Goal: Check status: Check status

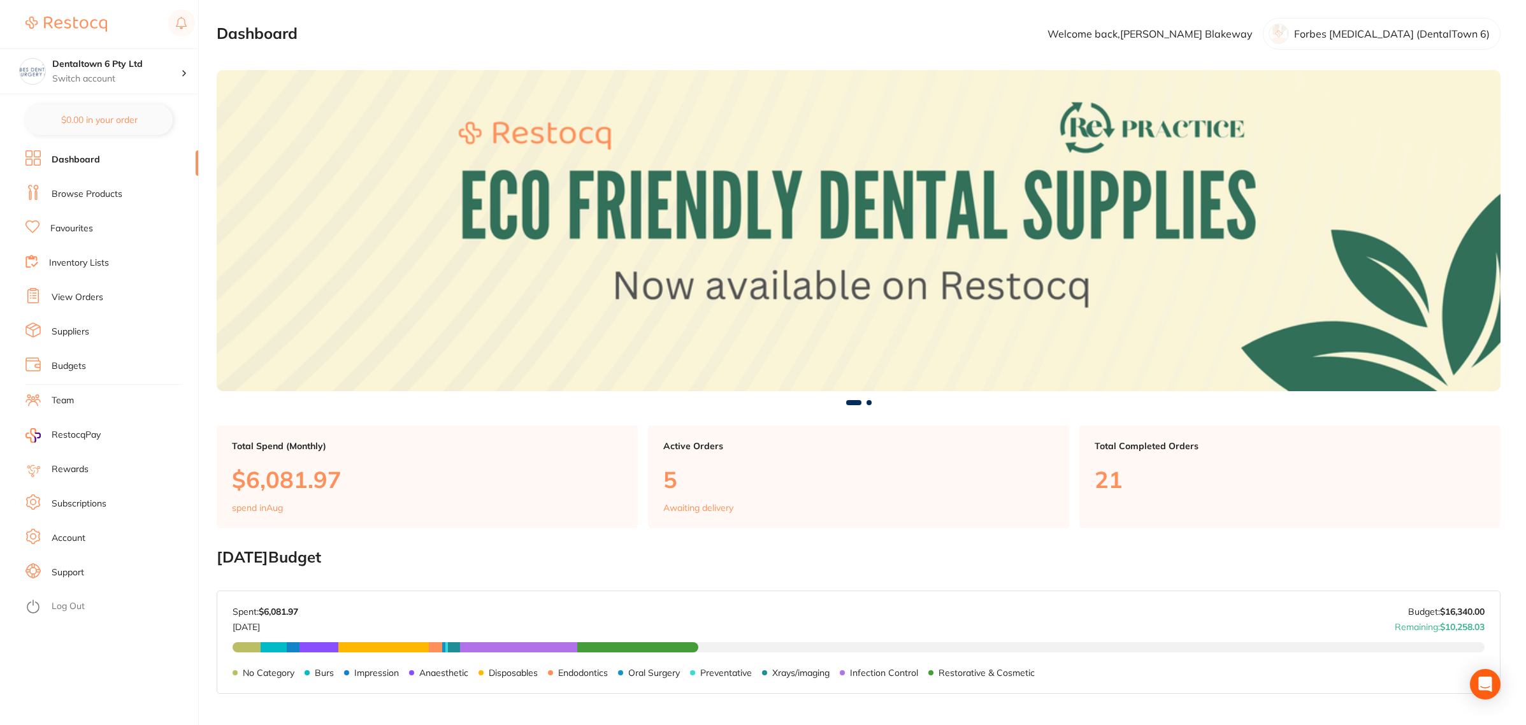
click at [85, 295] on link "View Orders" at bounding box center [78, 297] width 52 height 13
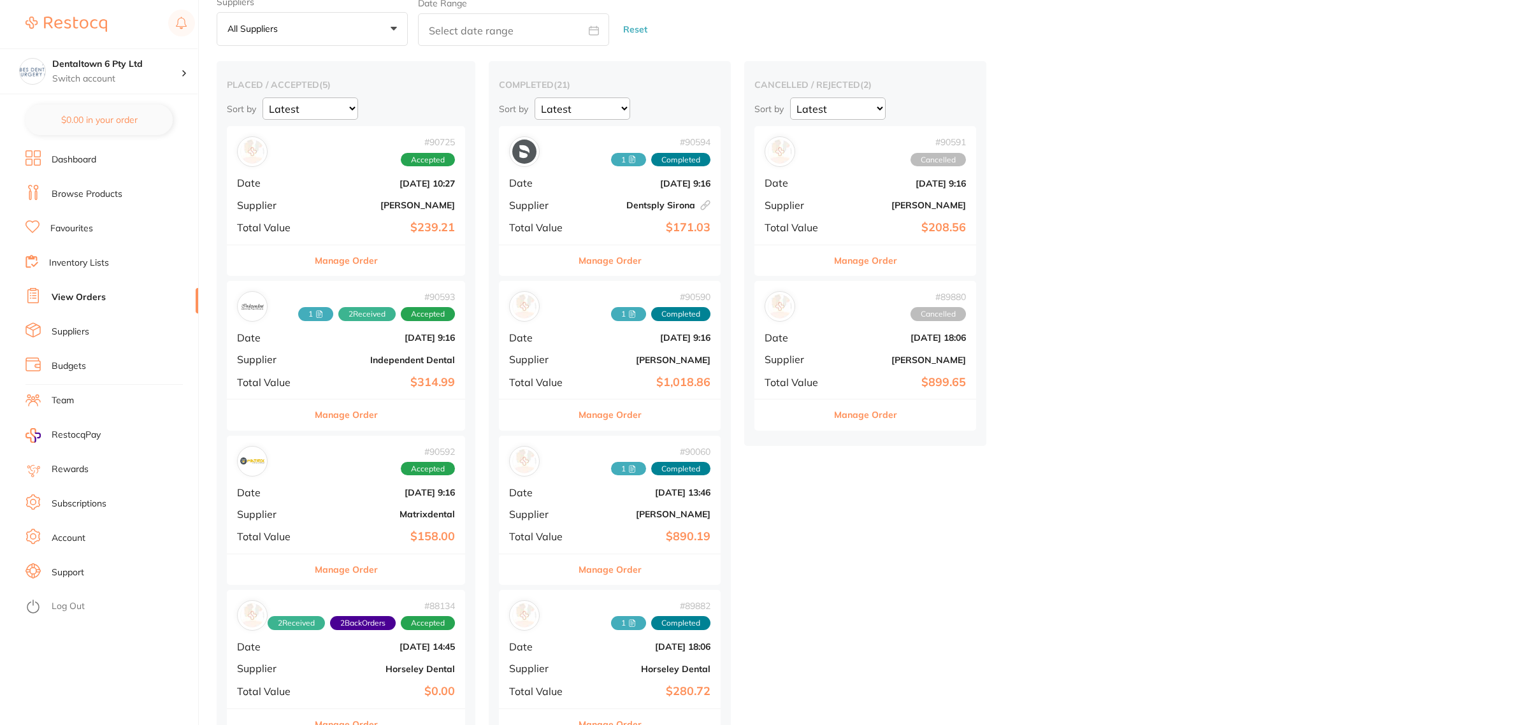
scroll to position [80, 0]
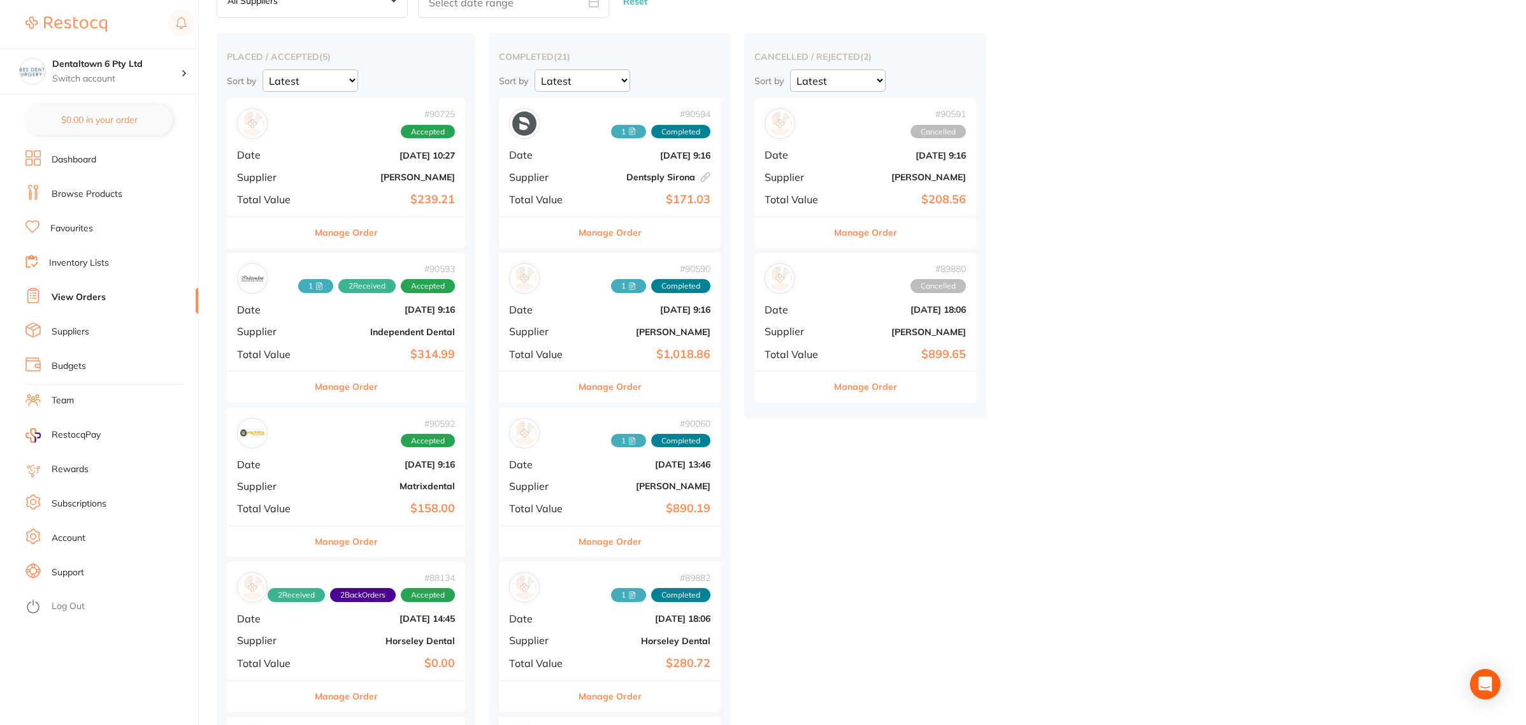
click at [357, 329] on b "Independent Dental" at bounding box center [386, 332] width 138 height 10
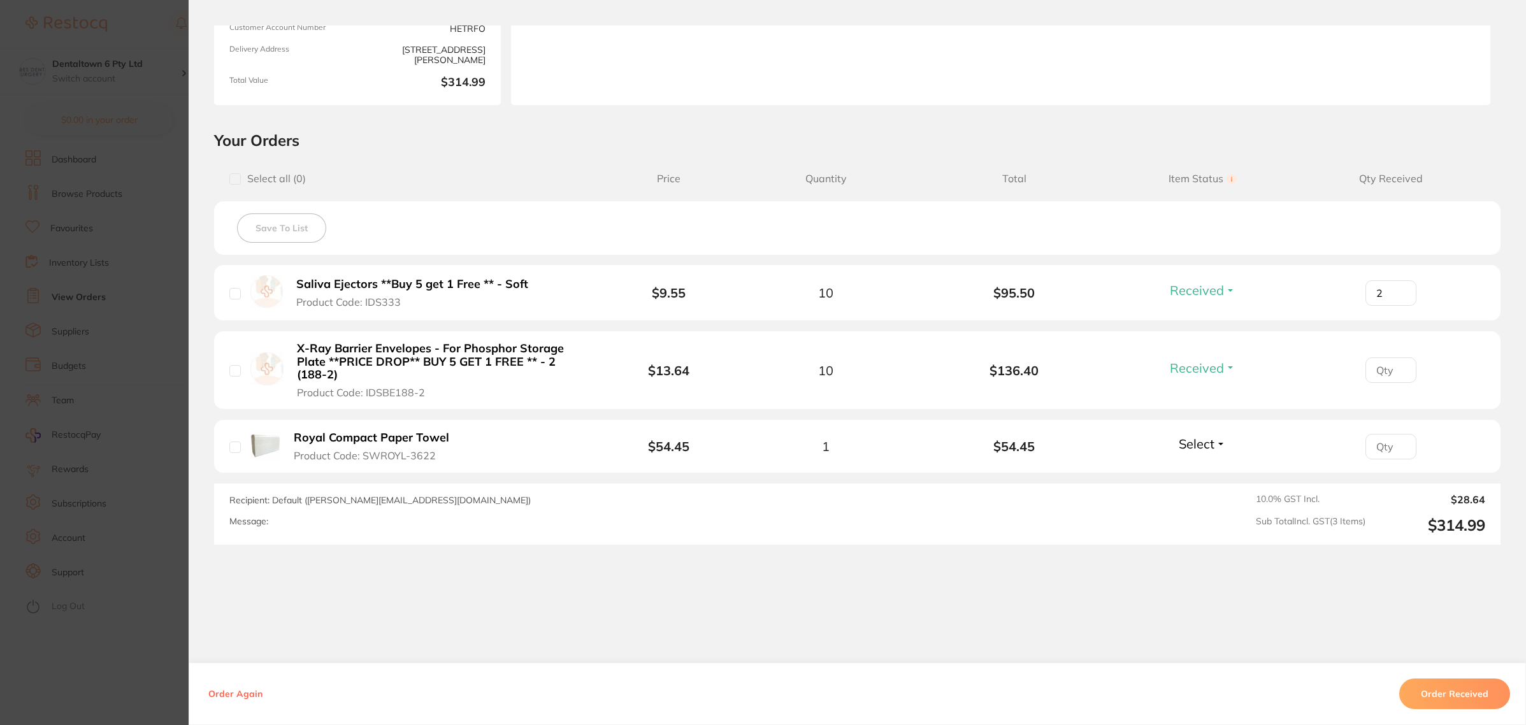
scroll to position [192, 0]
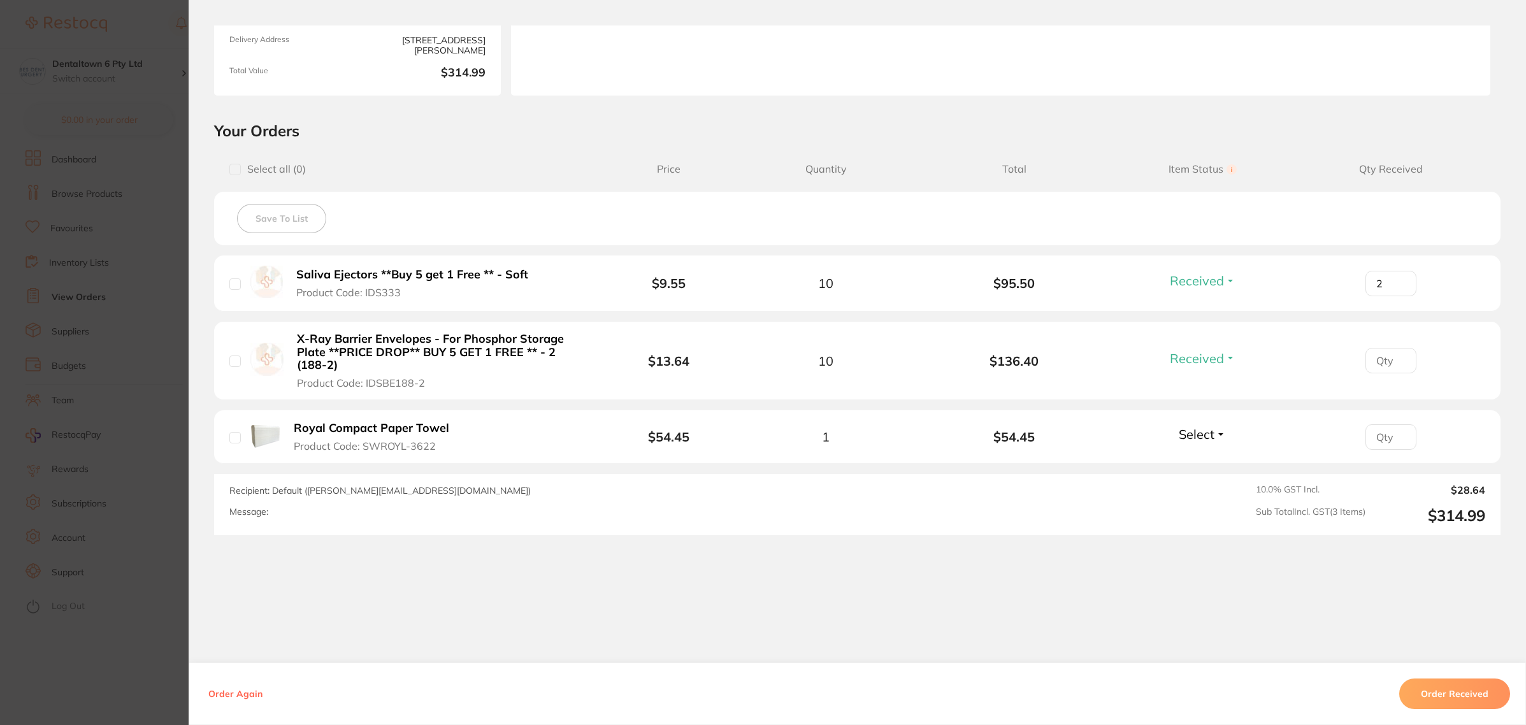
click at [94, 277] on section "Order ID: Restocq- 90593 Order Information 2 Received Accepted Order Order Date…" at bounding box center [763, 362] width 1526 height 725
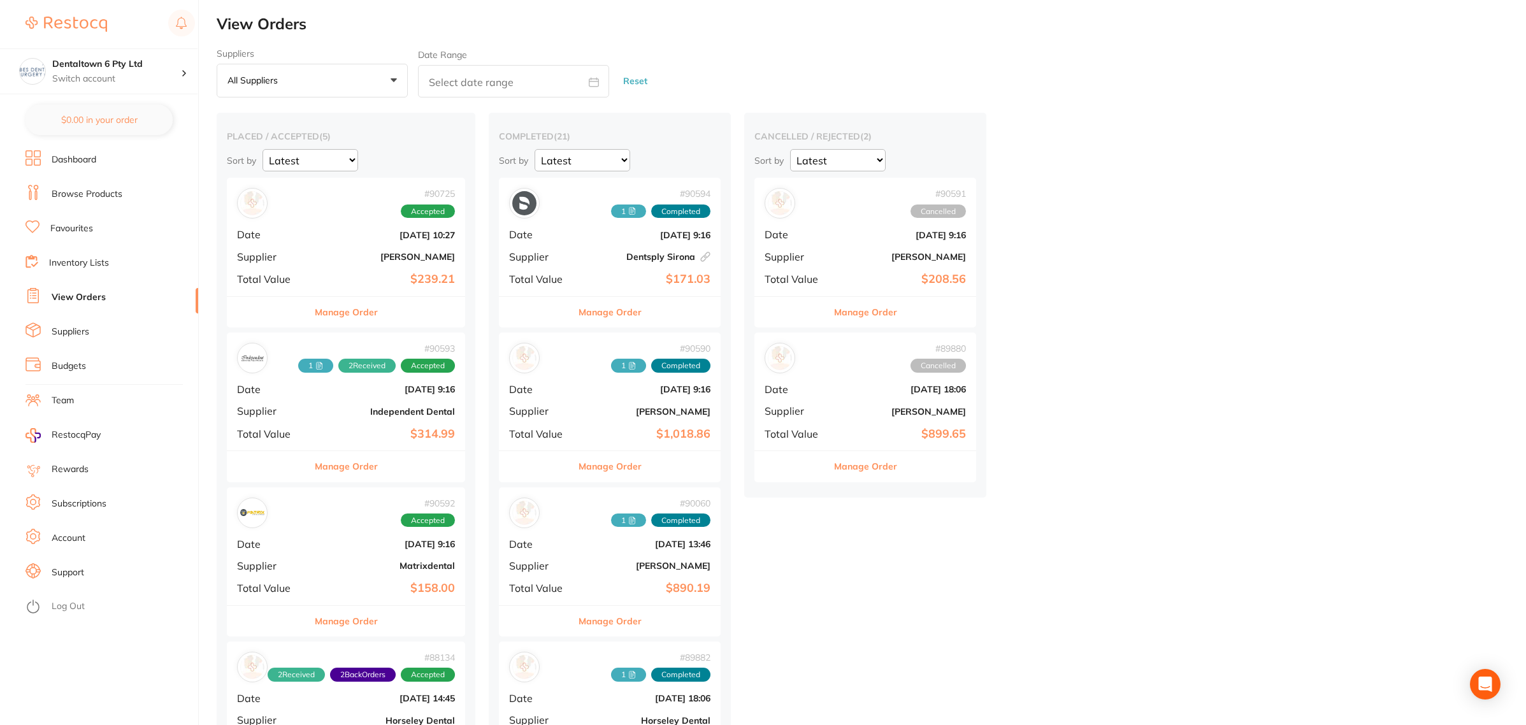
click at [345, 261] on b "[PERSON_NAME]" at bounding box center [386, 257] width 138 height 10
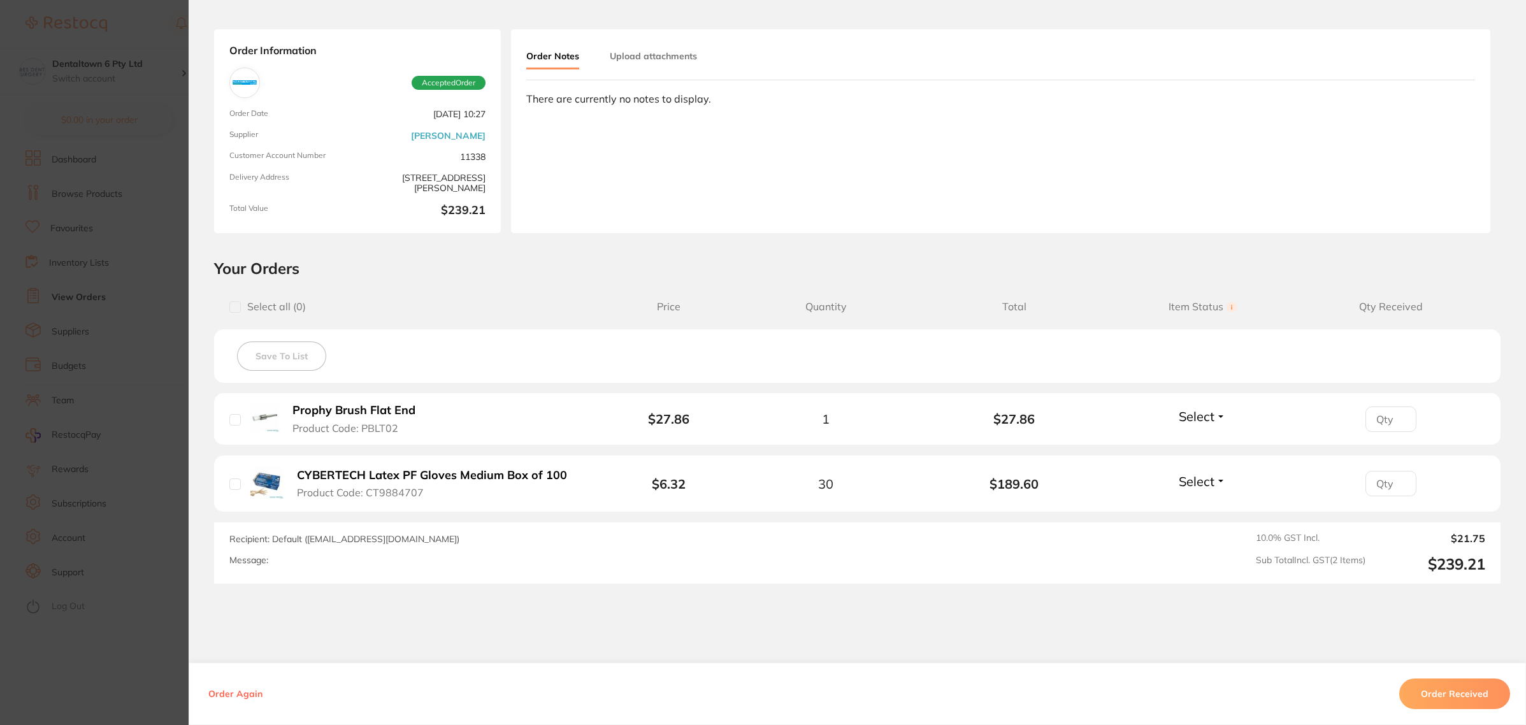
scroll to position [80, 0]
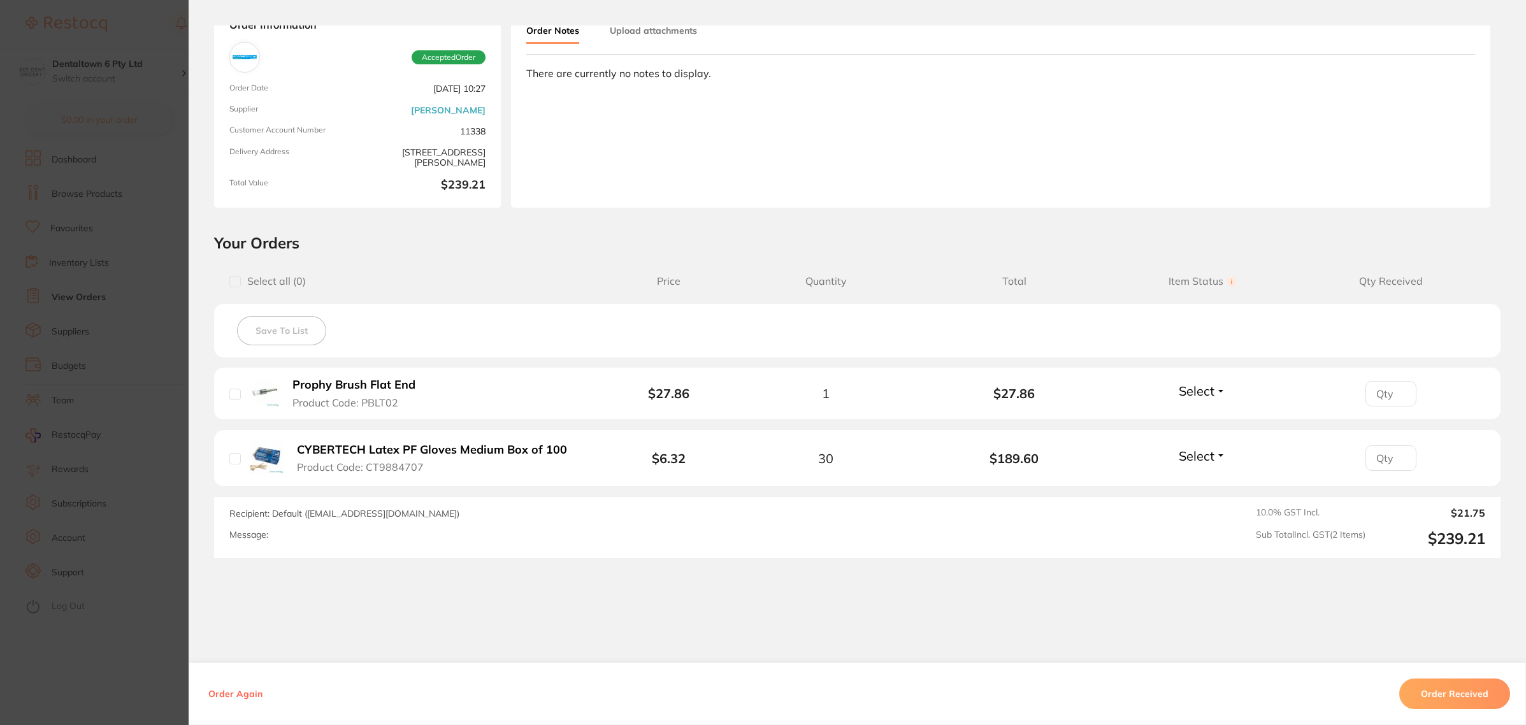
click at [161, 435] on section "Order ID: Restocq- 90725 Order Information Accepted Order Order Date [DATE] 10:…" at bounding box center [763, 362] width 1526 height 725
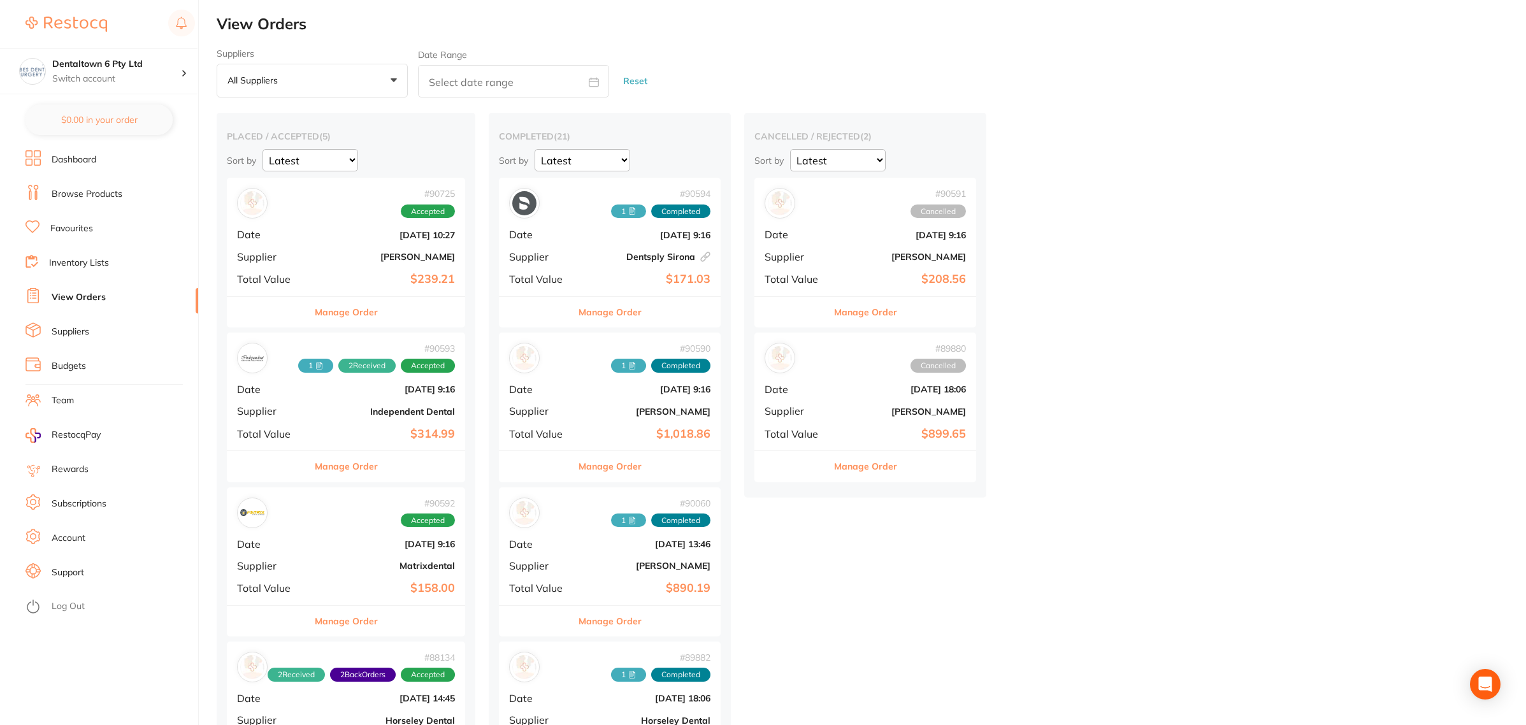
click at [110, 157] on li "Dashboard" at bounding box center [111, 159] width 173 height 19
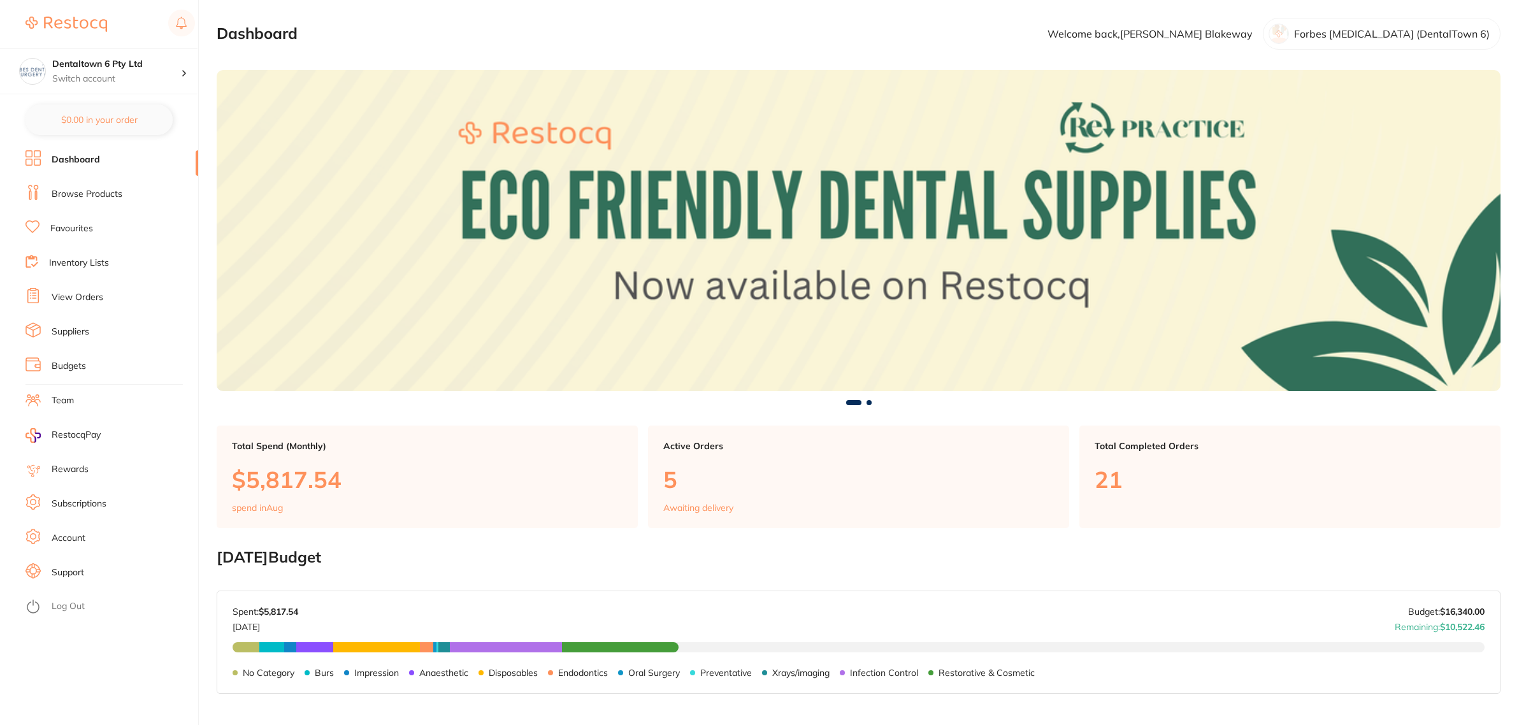
click at [103, 187] on li "Browse Products" at bounding box center [111, 194] width 173 height 19
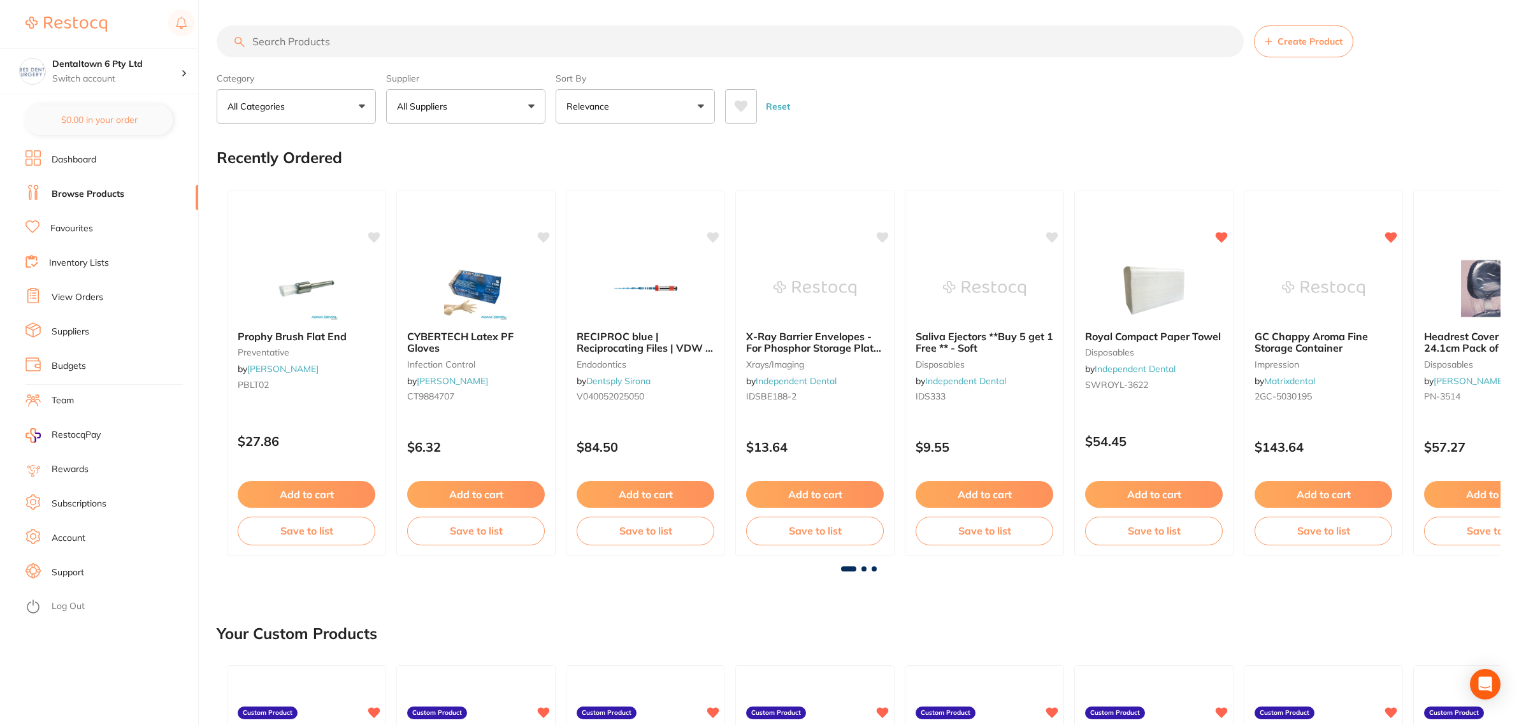
click at [361, 40] on input "search" at bounding box center [730, 41] width 1027 height 32
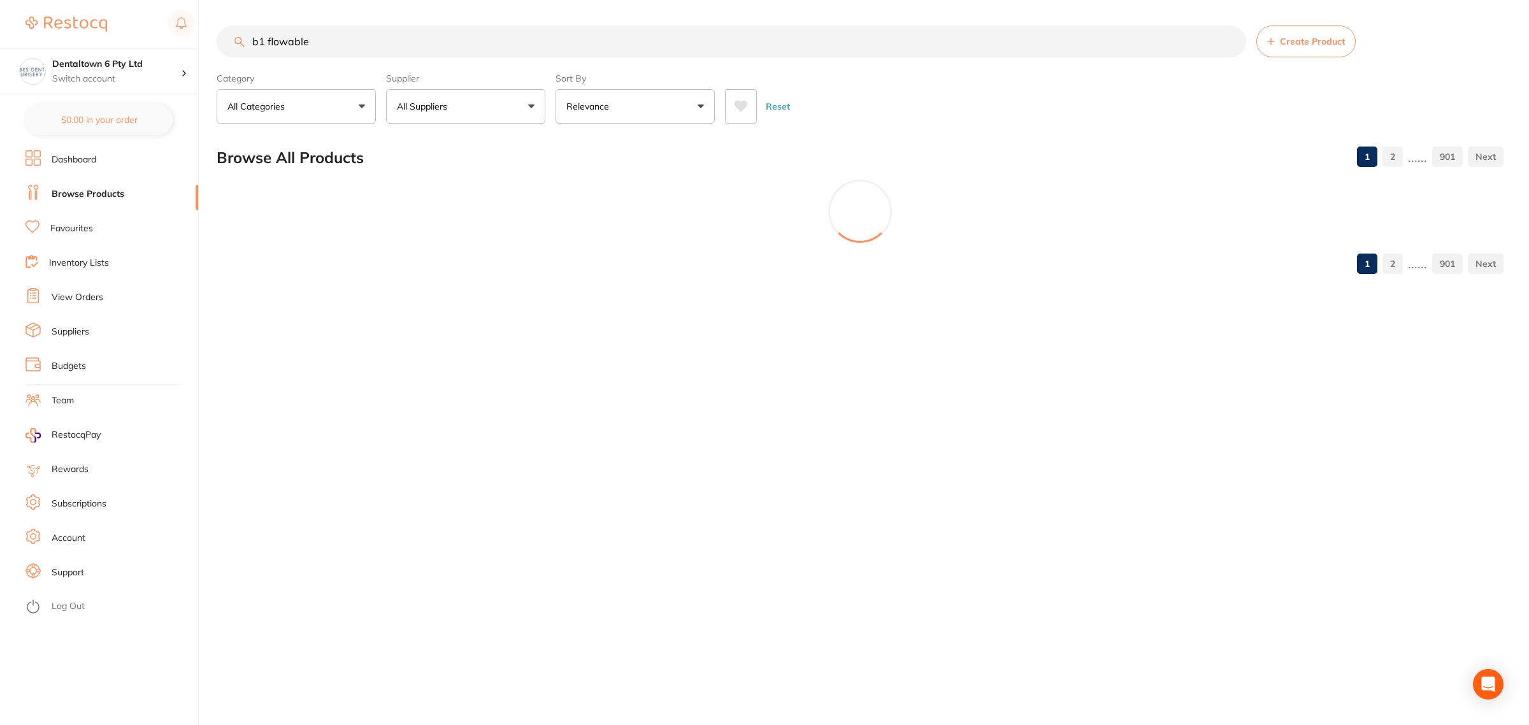
type input "b1 flowable"
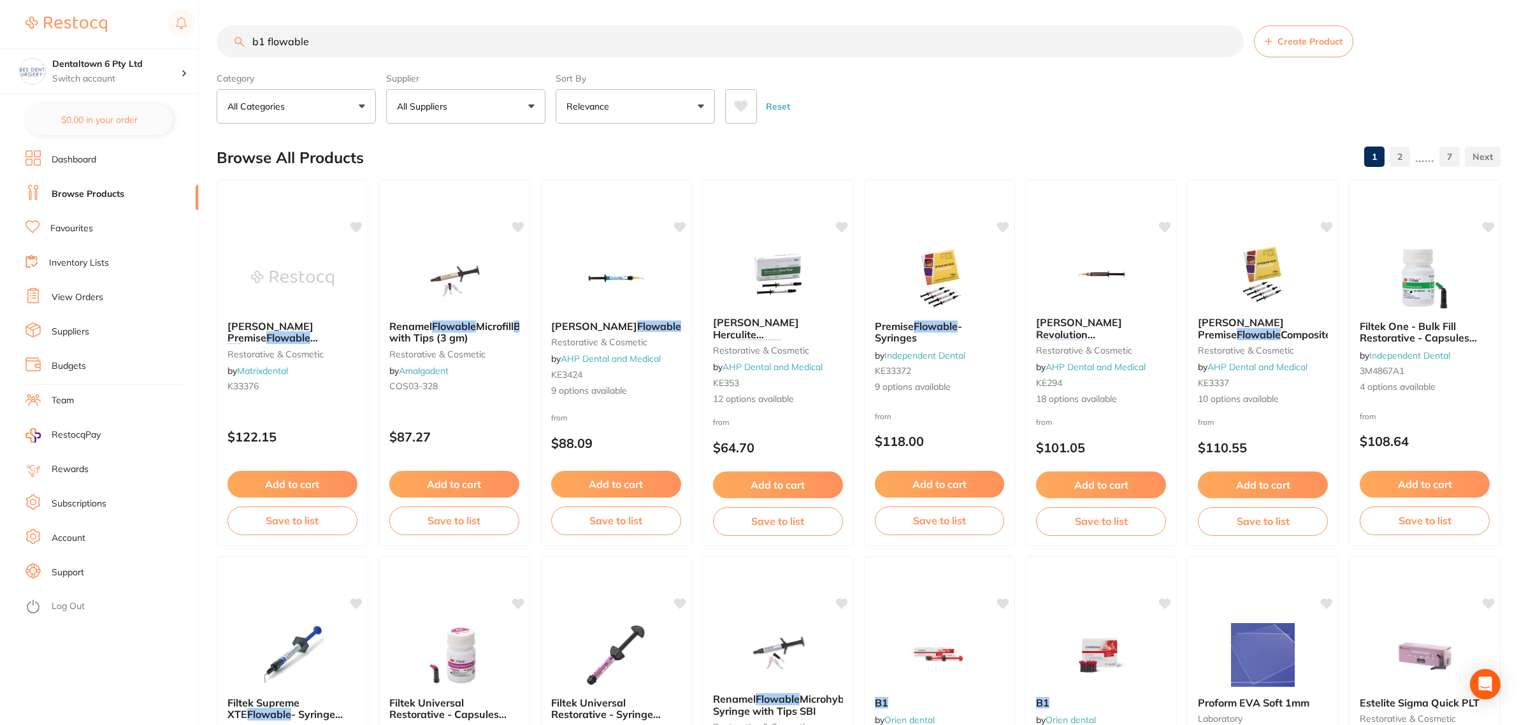
drag, startPoint x: 312, startPoint y: 43, endPoint x: 220, endPoint y: 84, distance: 100.7
click at [255, 46] on input "b1 flowable" at bounding box center [730, 41] width 1027 height 32
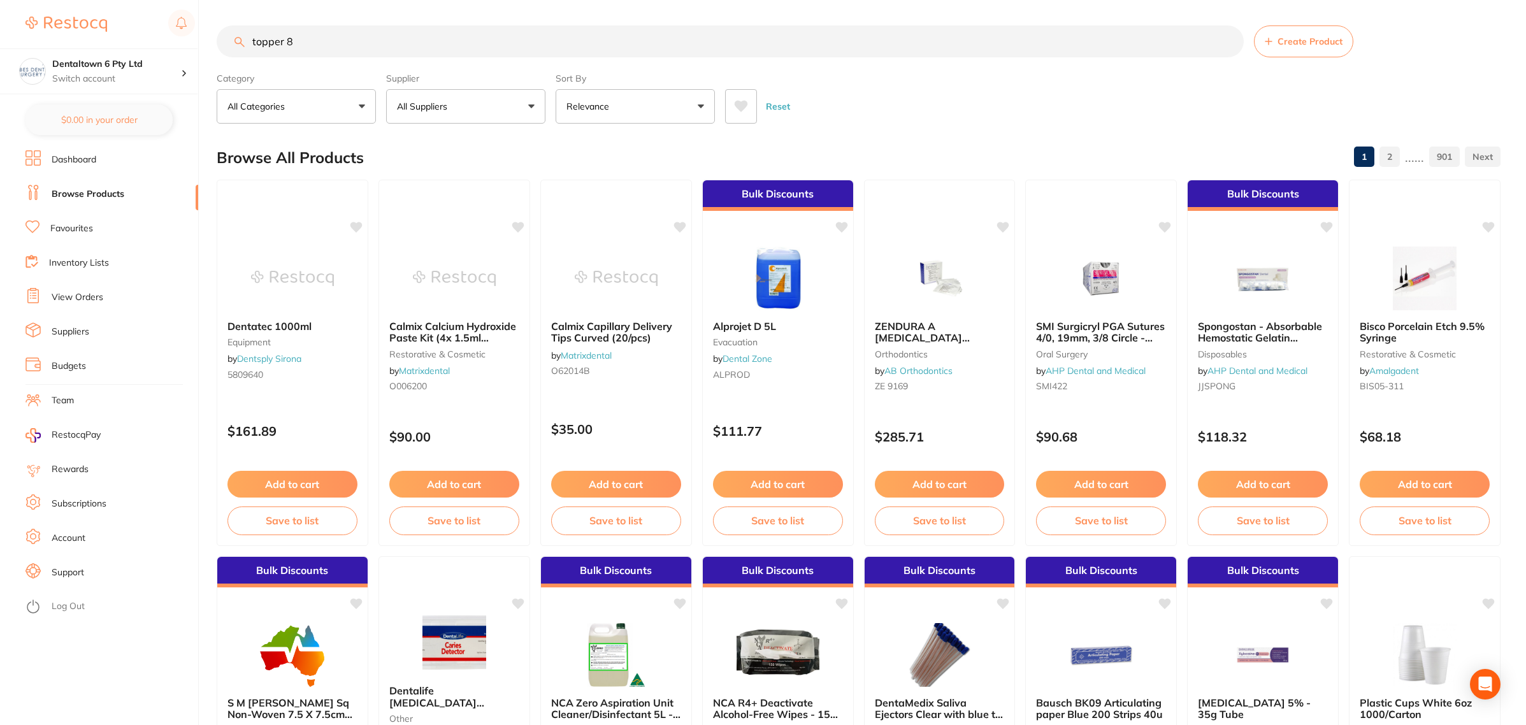
type input "topper 8"
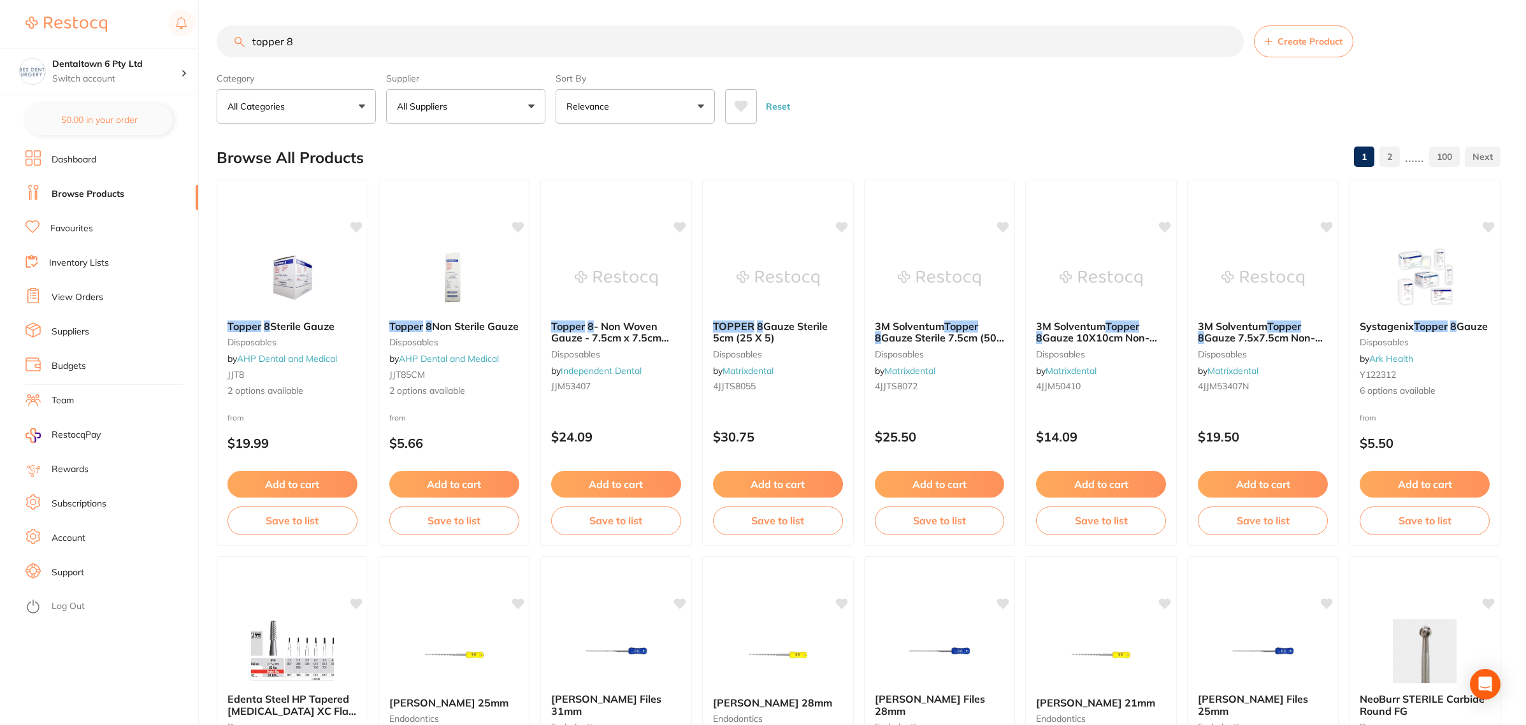
click at [64, 294] on link "View Orders" at bounding box center [78, 297] width 52 height 13
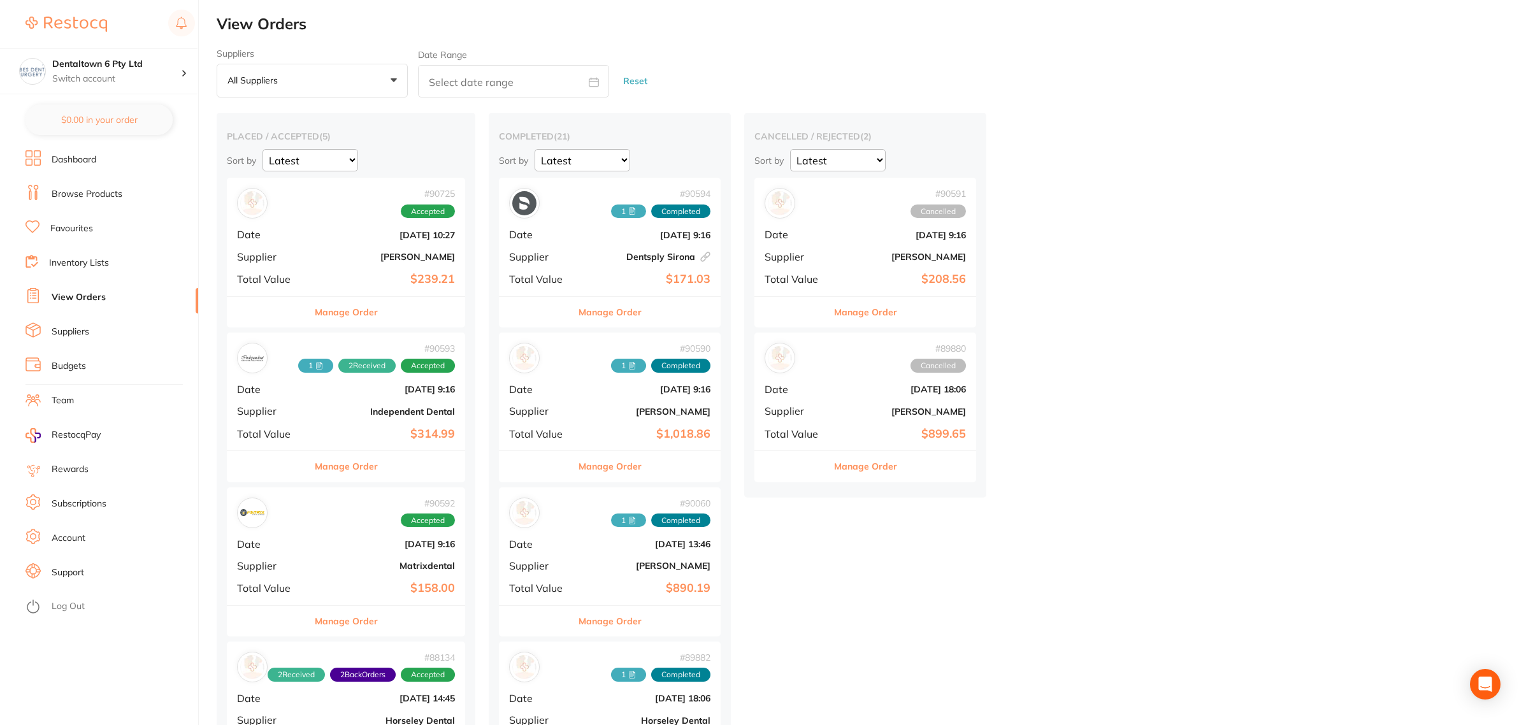
click at [341, 399] on div "# 90593 1 2 Received Accepted Date [DATE] 9:16 Supplier Independent Dental Tota…" at bounding box center [346, 392] width 238 height 118
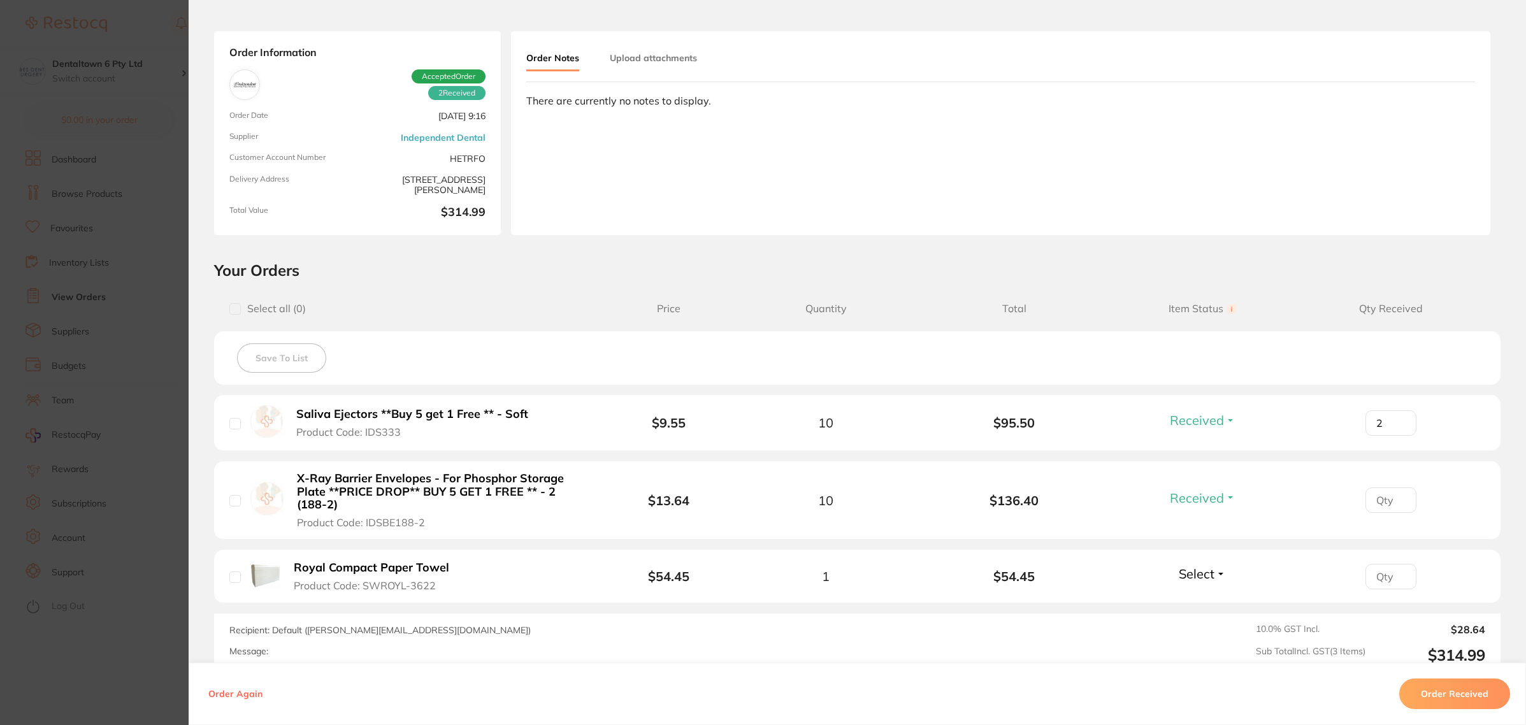
scroll to position [80, 0]
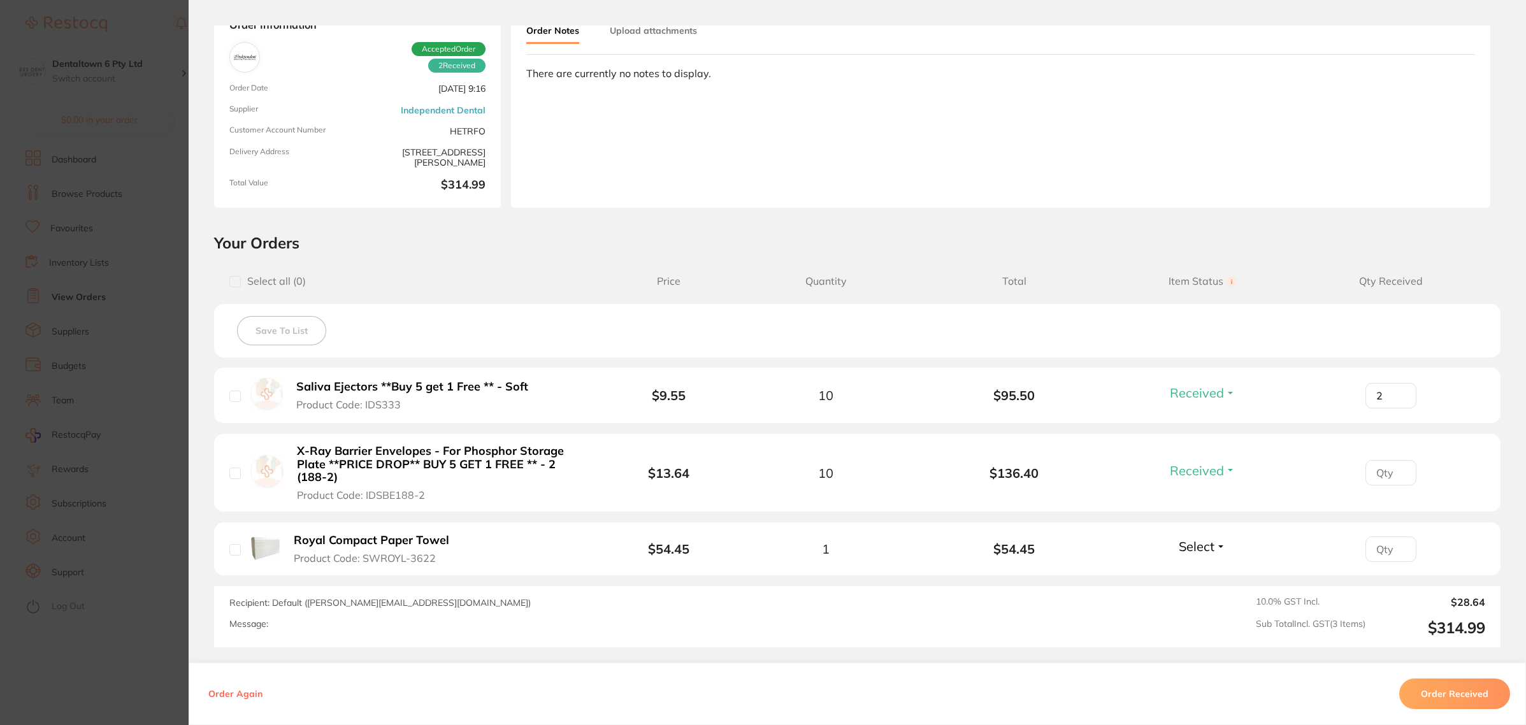
click at [1224, 545] on button "Select" at bounding box center [1202, 546] width 55 height 16
click at [1201, 575] on span "Received" at bounding box center [1203, 574] width 32 height 10
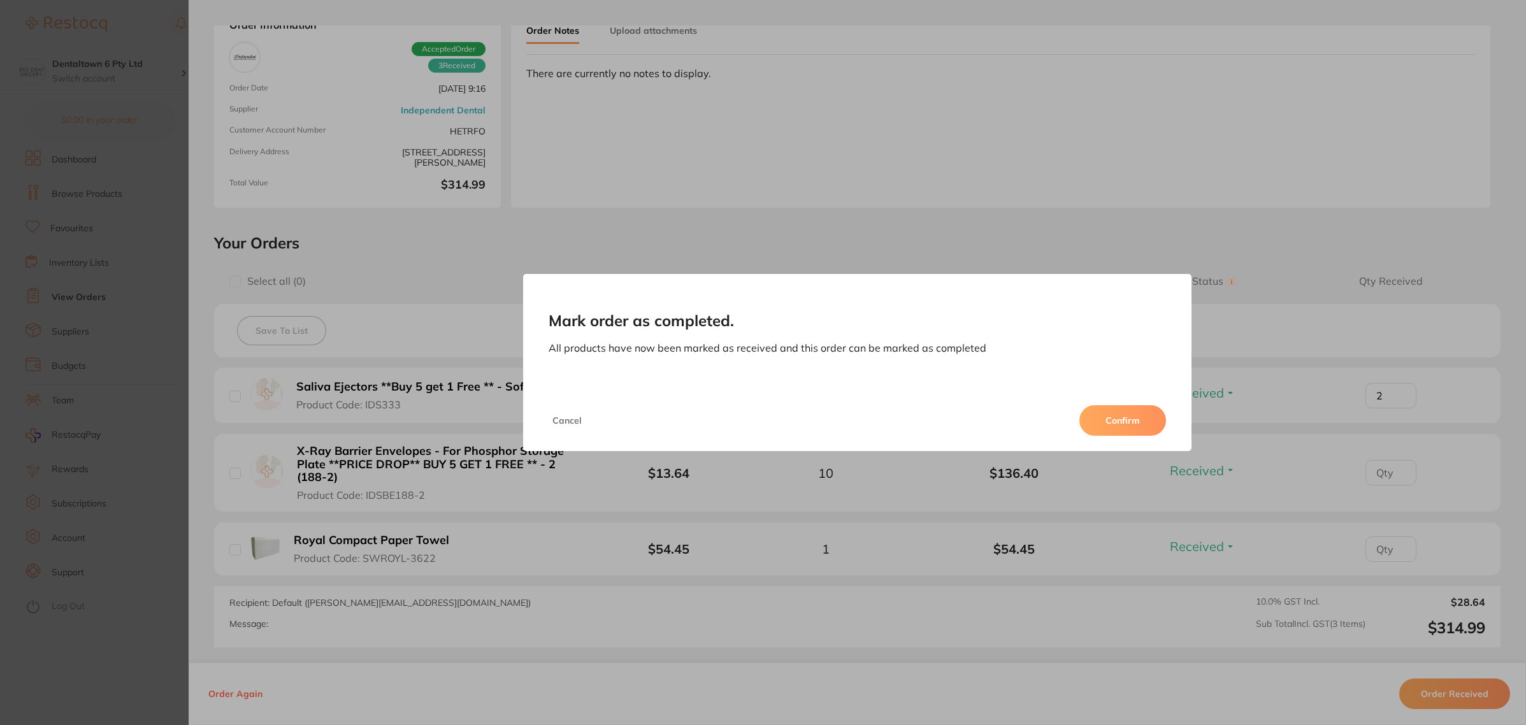
click at [1120, 413] on button "Confirm" at bounding box center [1122, 420] width 87 height 31
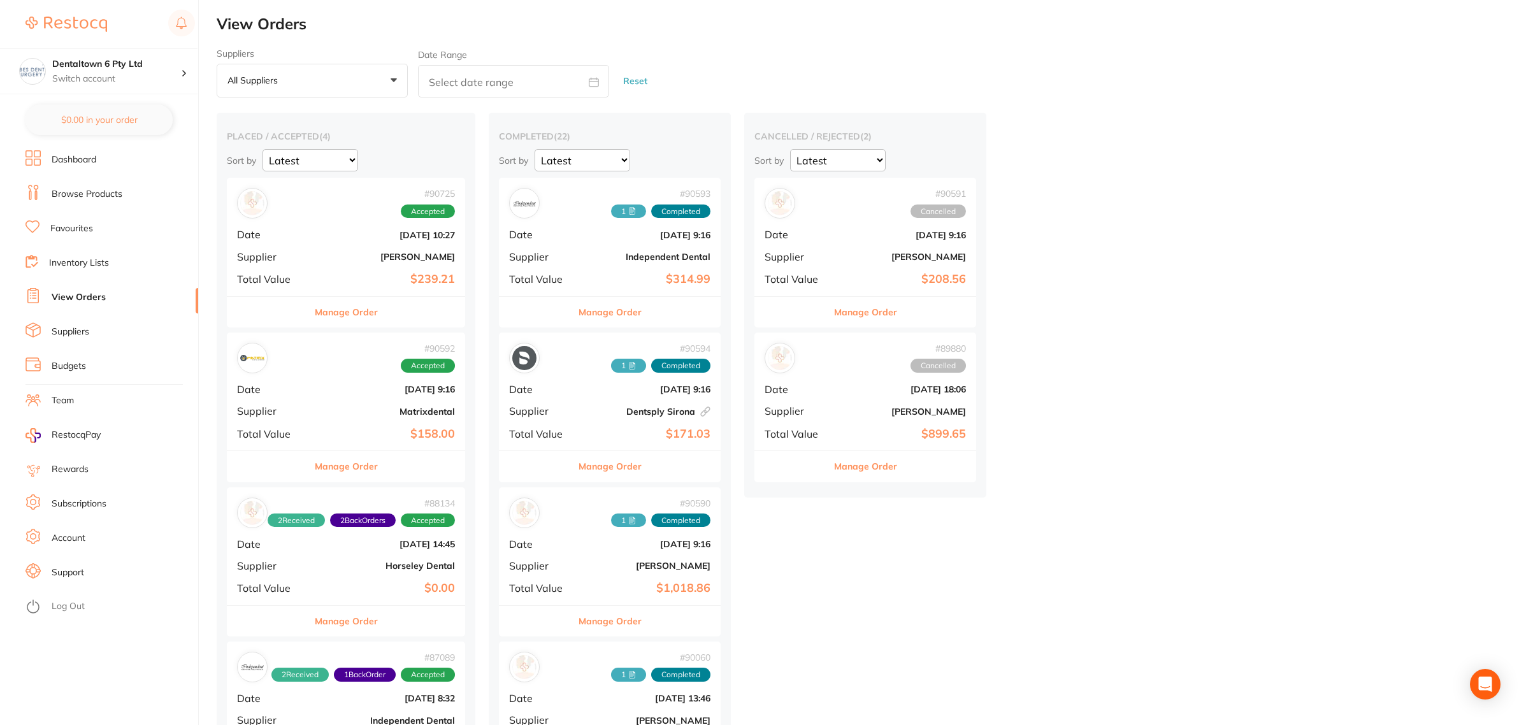
click at [591, 259] on div "# 90593 1 Completed Date [DATE] 9:16 Supplier Independent Dental Total Value $3…" at bounding box center [610, 237] width 222 height 118
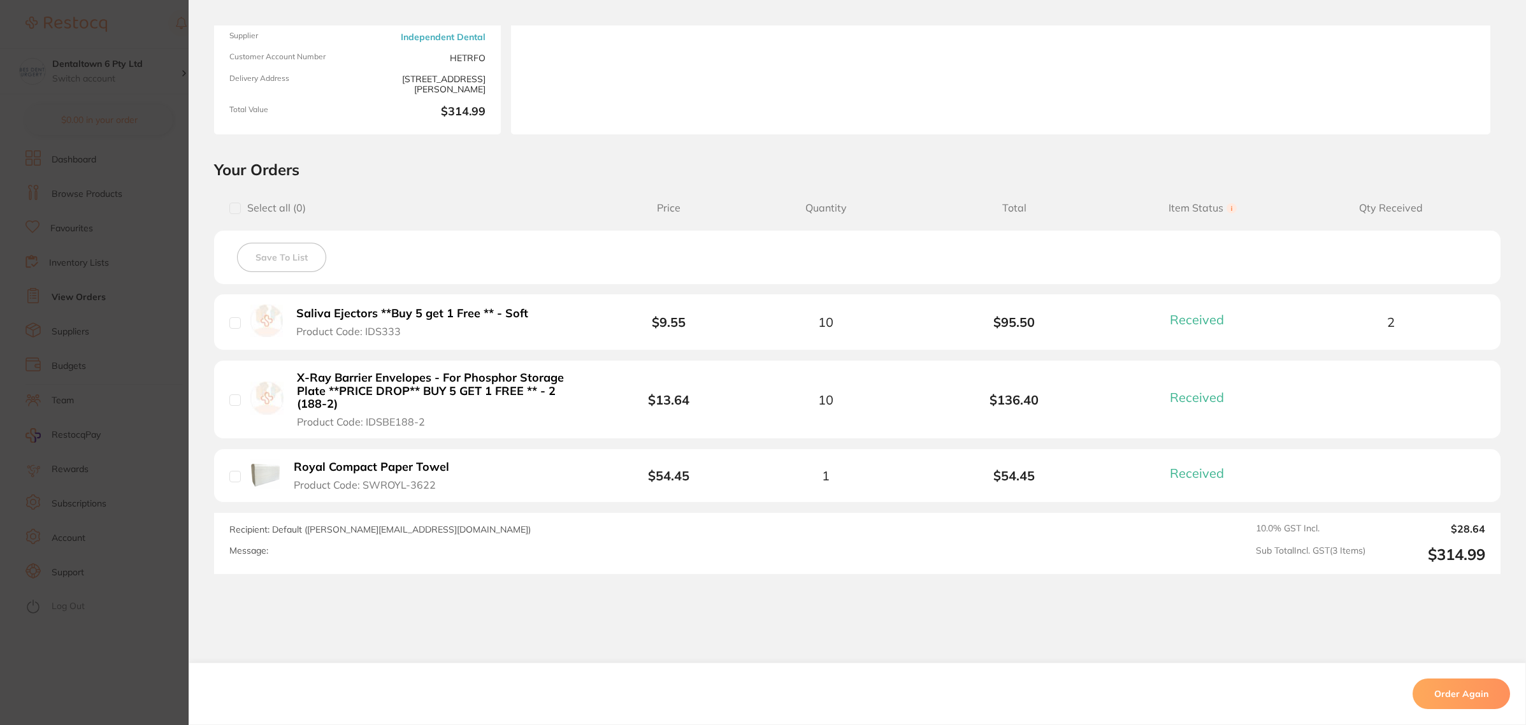
scroll to position [159, 0]
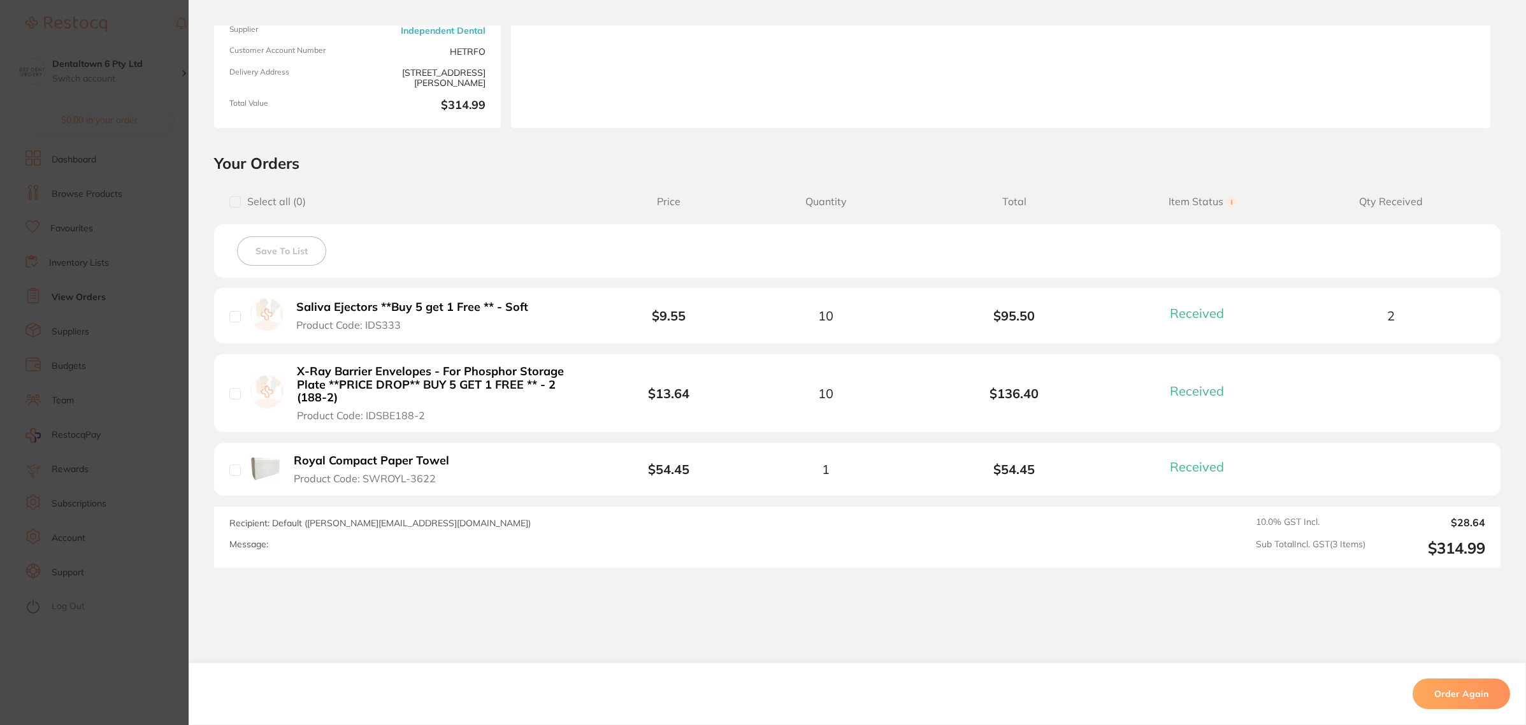
click at [135, 650] on section "Order ID: Restocq- 90593 Order Information 3 Received Completed Order Order Dat…" at bounding box center [763, 362] width 1526 height 725
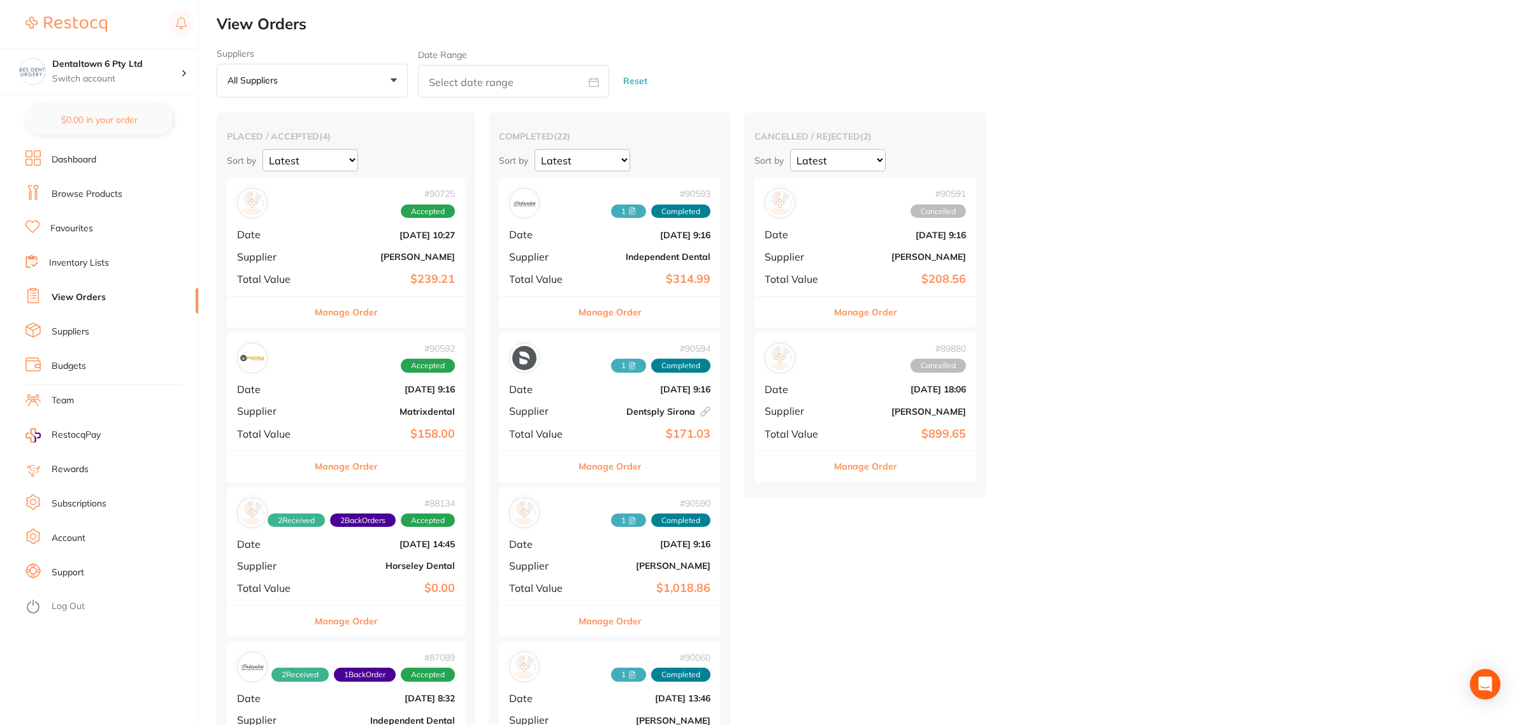
click at [338, 270] on div "# 90725 Accepted Date [DATE] 10:27 Supplier [PERSON_NAME] Total Value $239.21" at bounding box center [346, 237] width 238 height 118
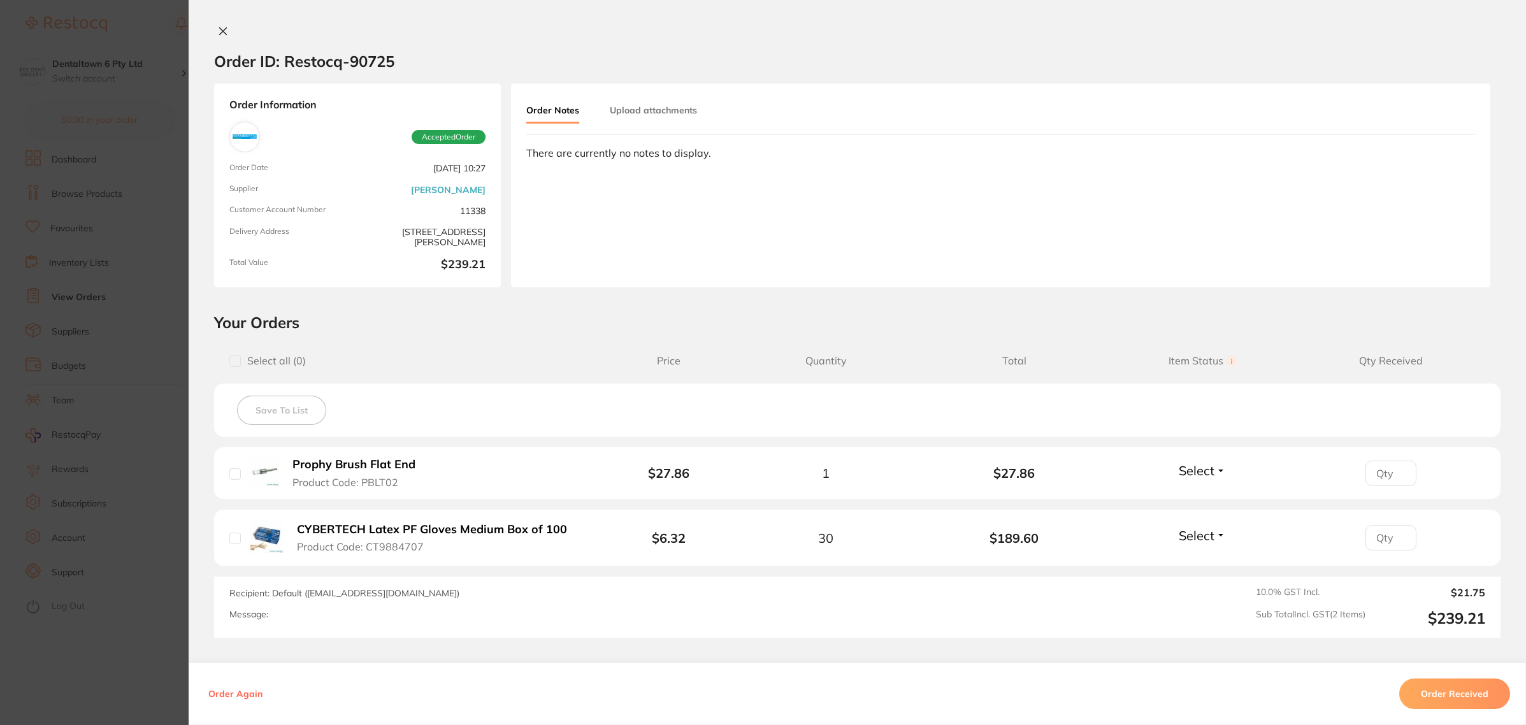
click at [102, 666] on section "Order ID: Restocq- 90725 Order Information Accepted Order Order Date [DATE] 10:…" at bounding box center [763, 362] width 1526 height 725
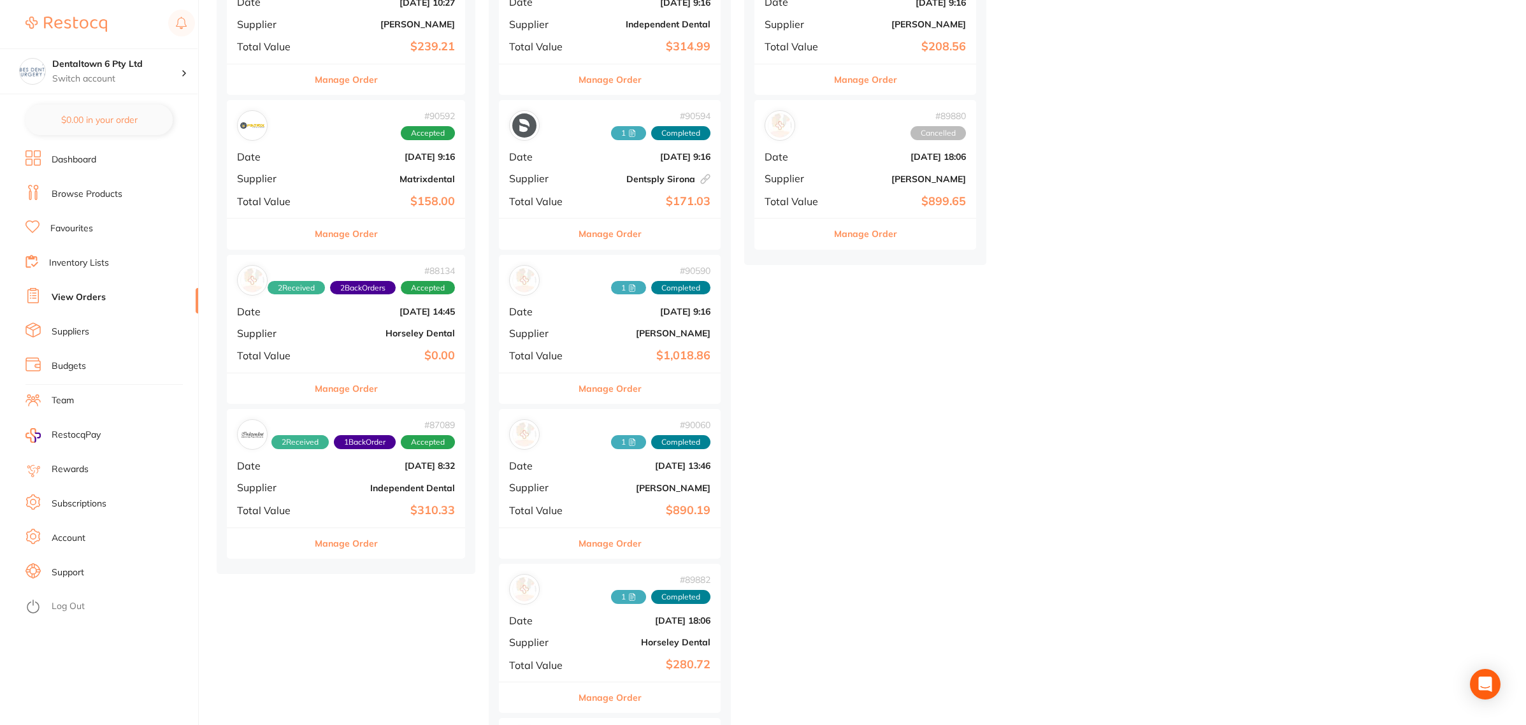
scroll to position [239, 0]
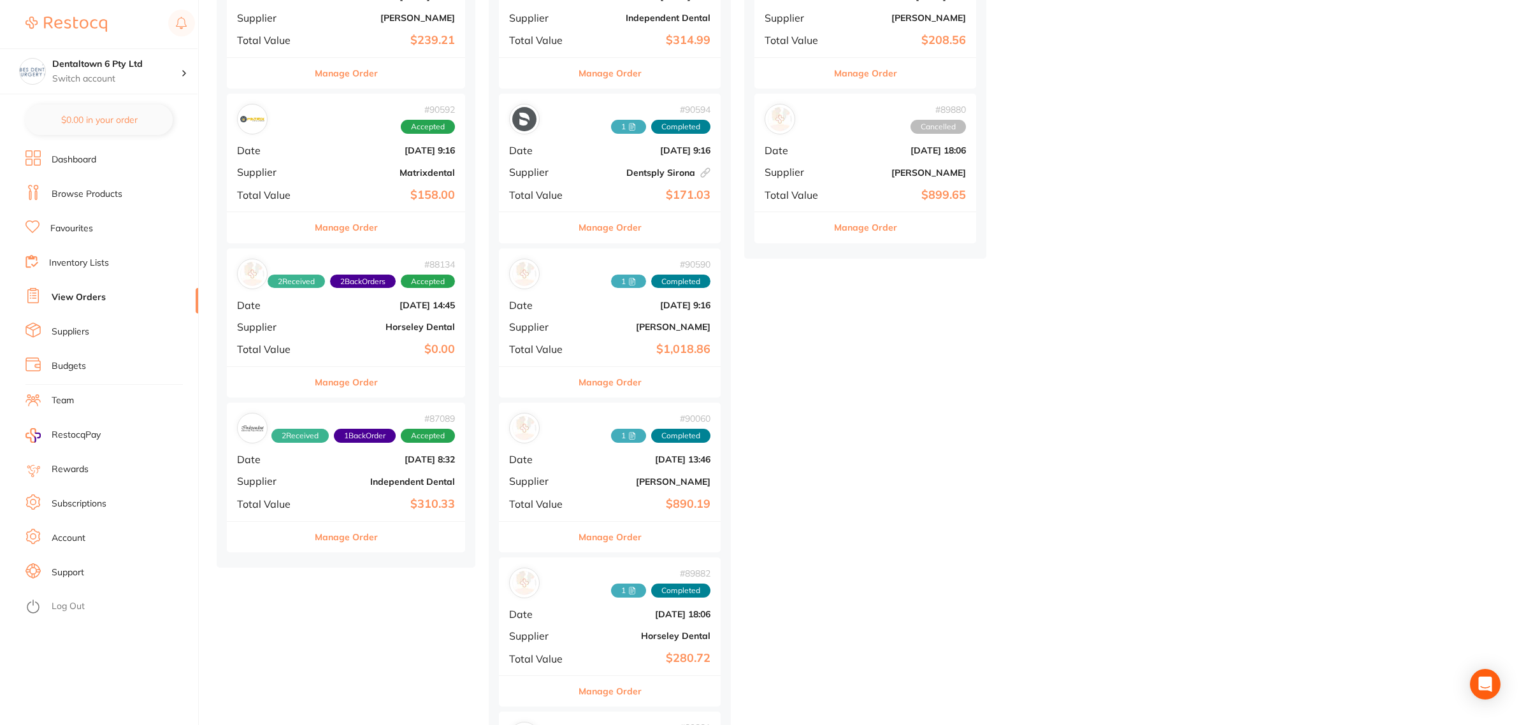
click at [367, 324] on b "Horseley Dental" at bounding box center [386, 327] width 138 height 10
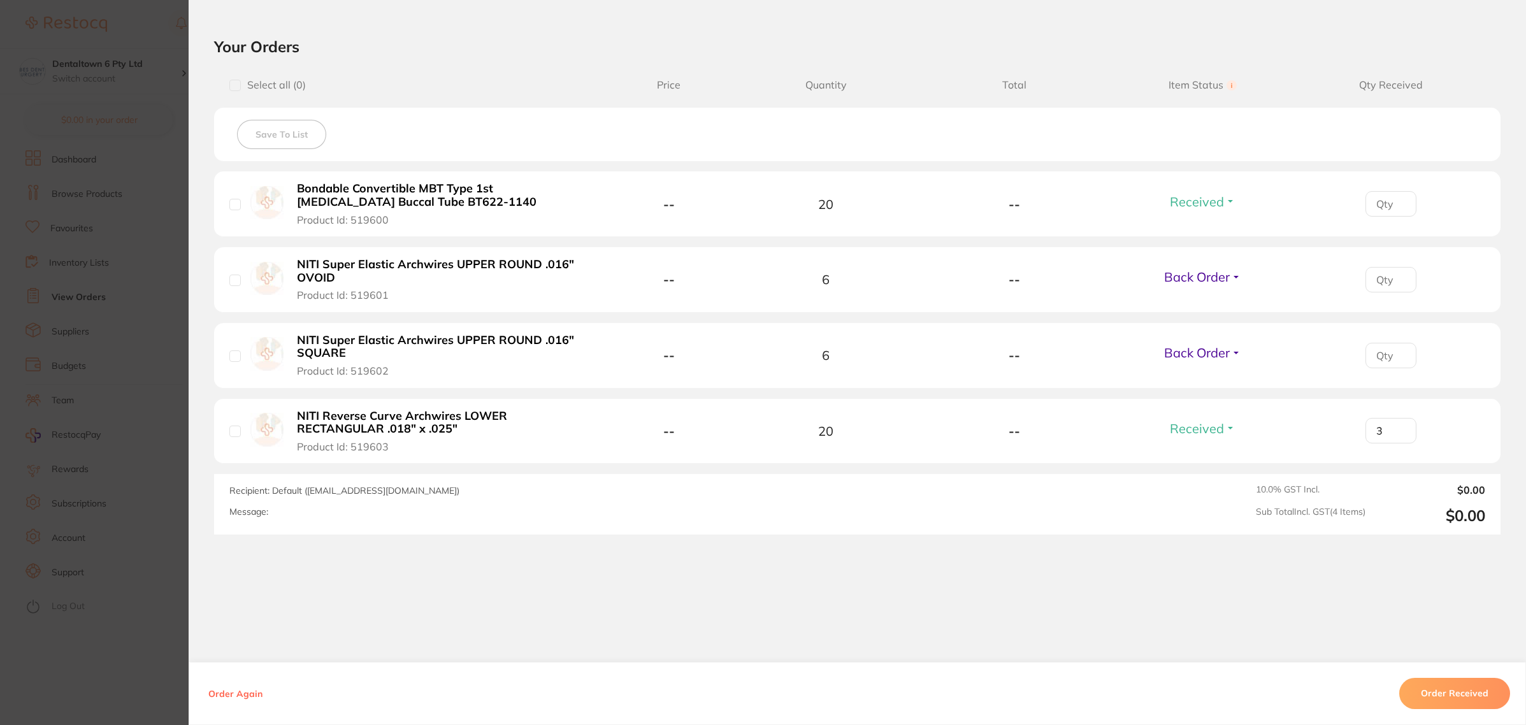
scroll to position [478, 0]
click at [1437, 698] on button "Order Received" at bounding box center [1454, 693] width 111 height 31
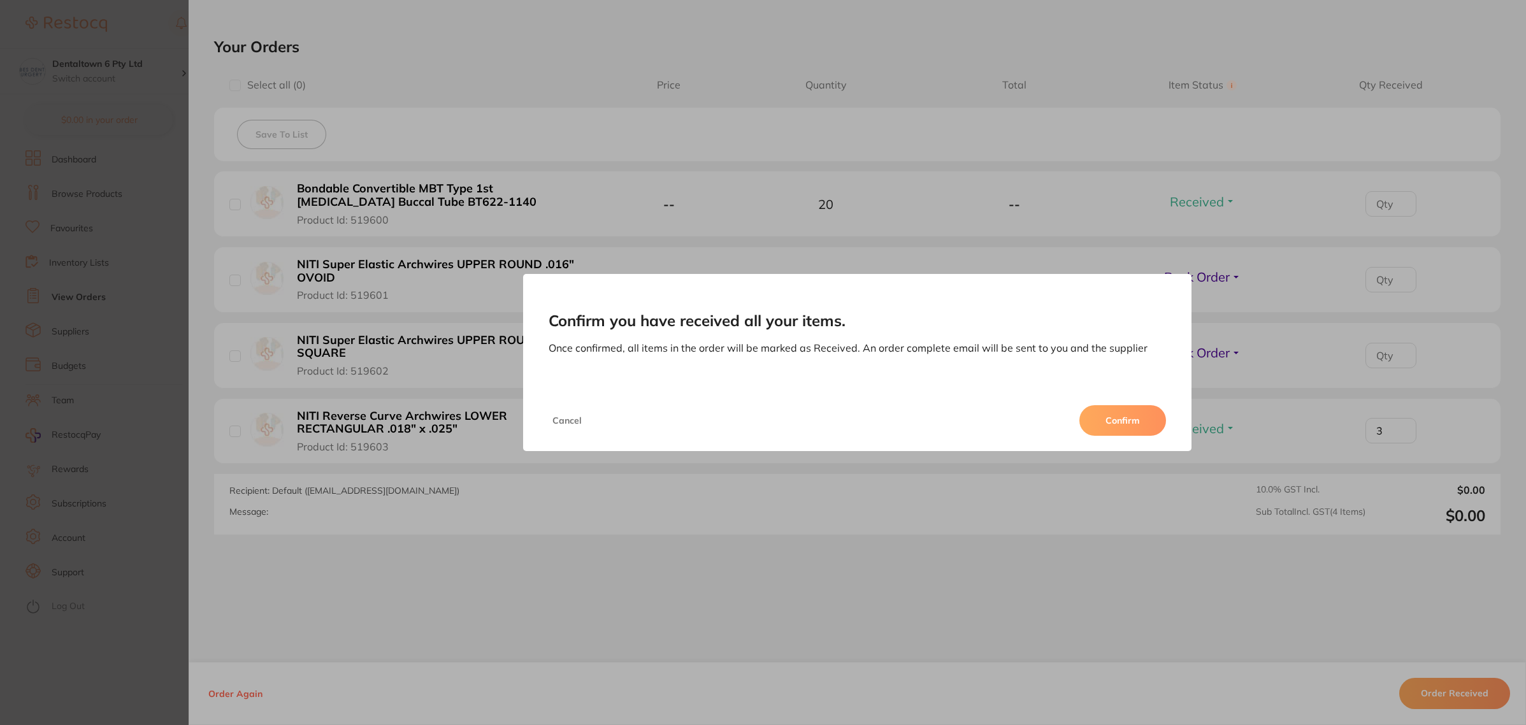
click at [1130, 402] on div "Cancel Confirm" at bounding box center [857, 420] width 669 height 61
click at [1128, 422] on button "Confirm" at bounding box center [1122, 420] width 87 height 31
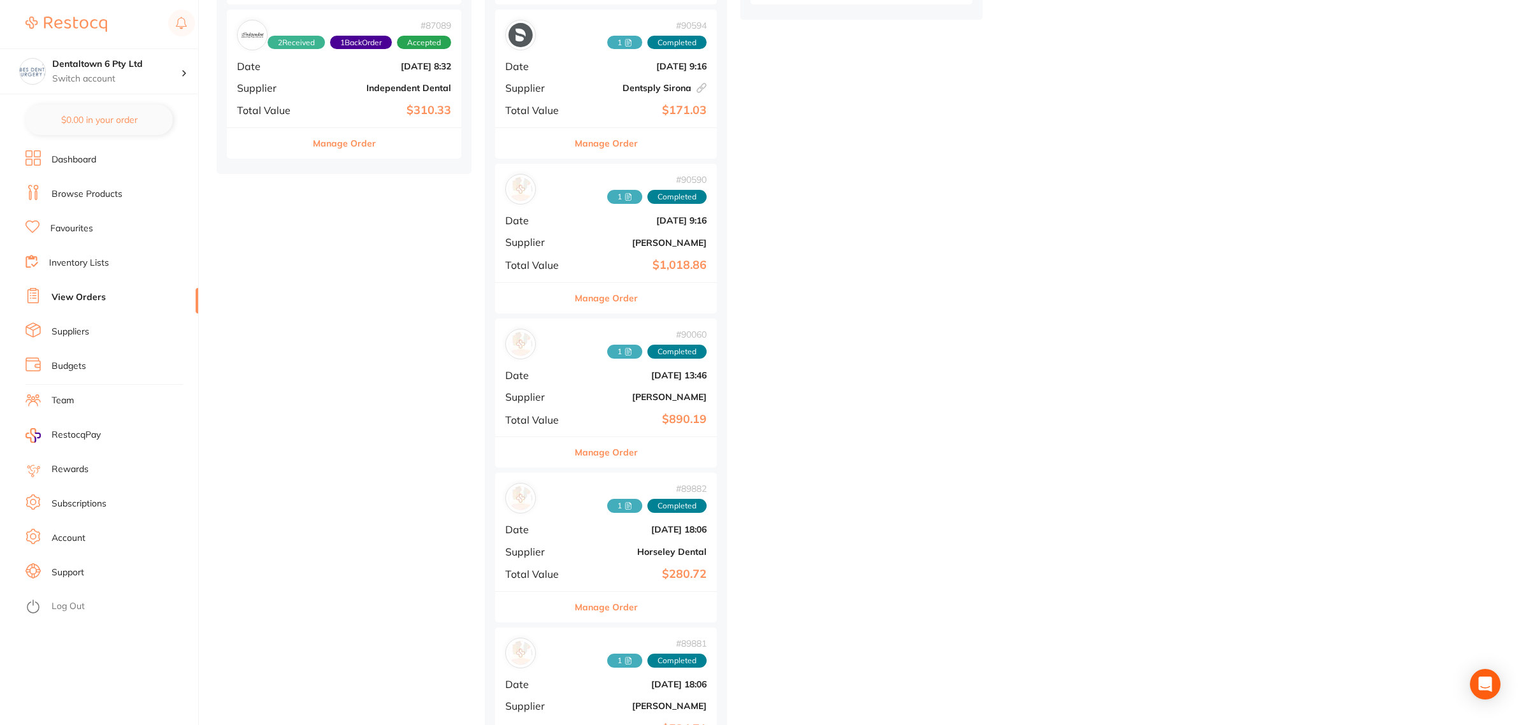
scroll to position [80, 0]
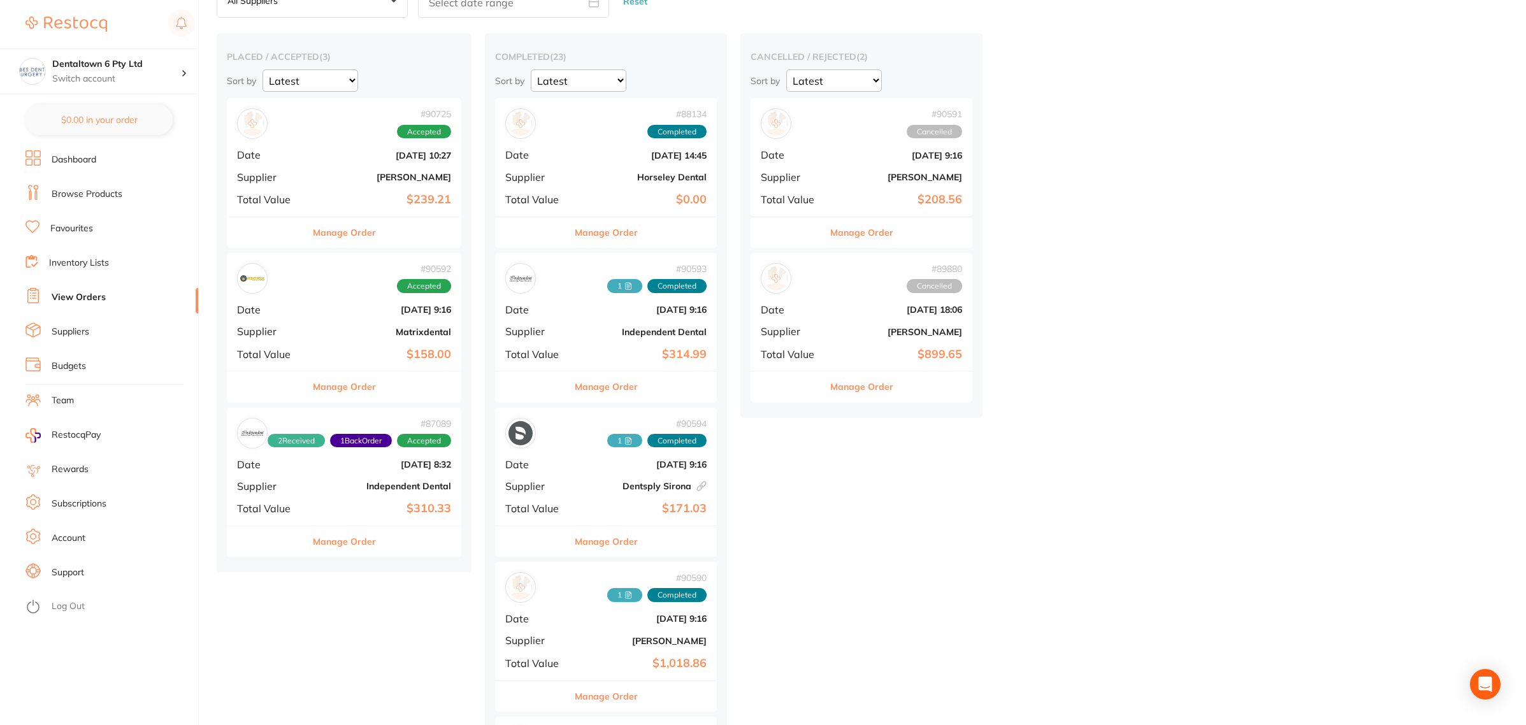
click at [604, 183] on div "# 88134 Completed Date [DATE] 14:45 Supplier Horseley Dental Total Value $0.00" at bounding box center [606, 157] width 222 height 118
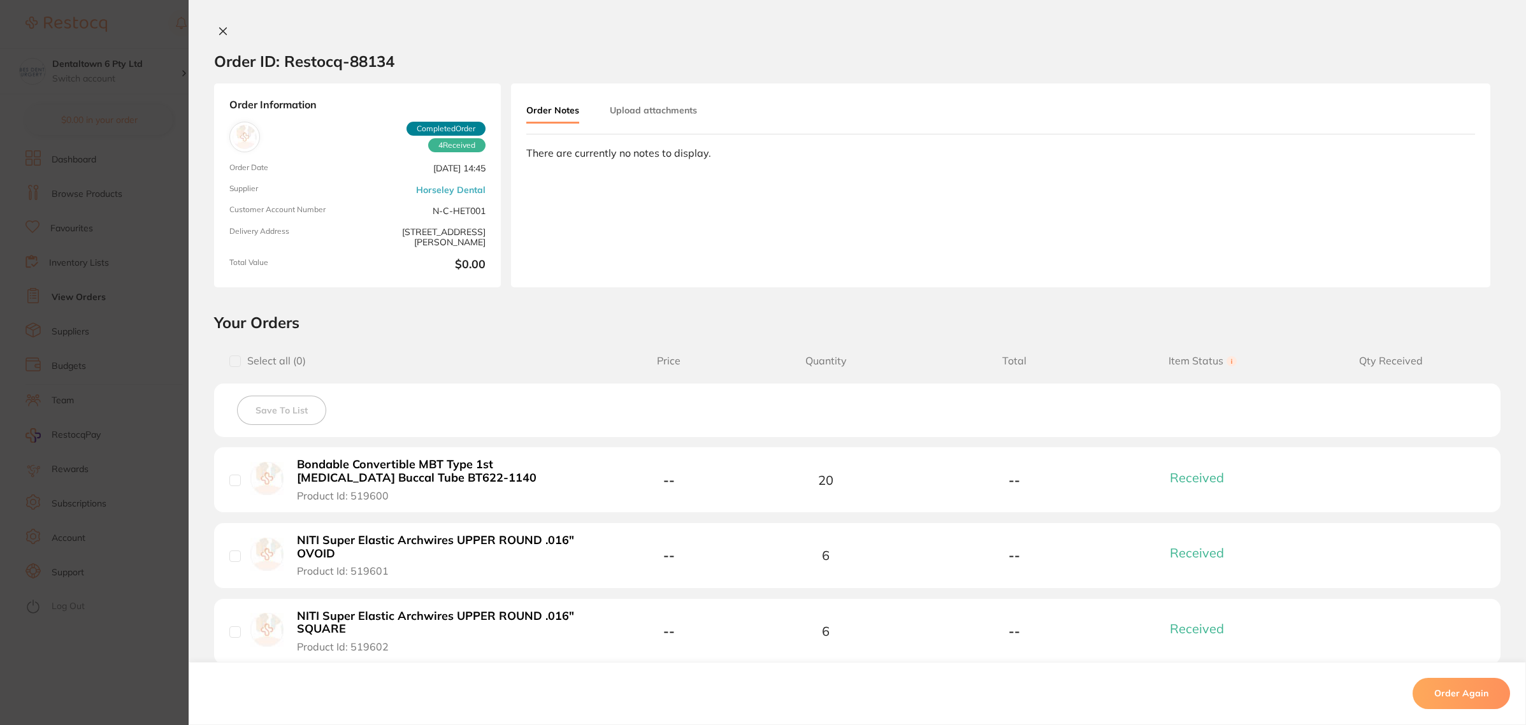
click at [616, 116] on button "Upload attachments" at bounding box center [653, 110] width 87 height 23
click at [1406, 221] on div "Click upload to select the attachments (Files should not exceed 20 MB each.) Up…" at bounding box center [1000, 204] width 949 height 51
click at [1406, 215] on button "Upload" at bounding box center [1418, 204] width 66 height 29
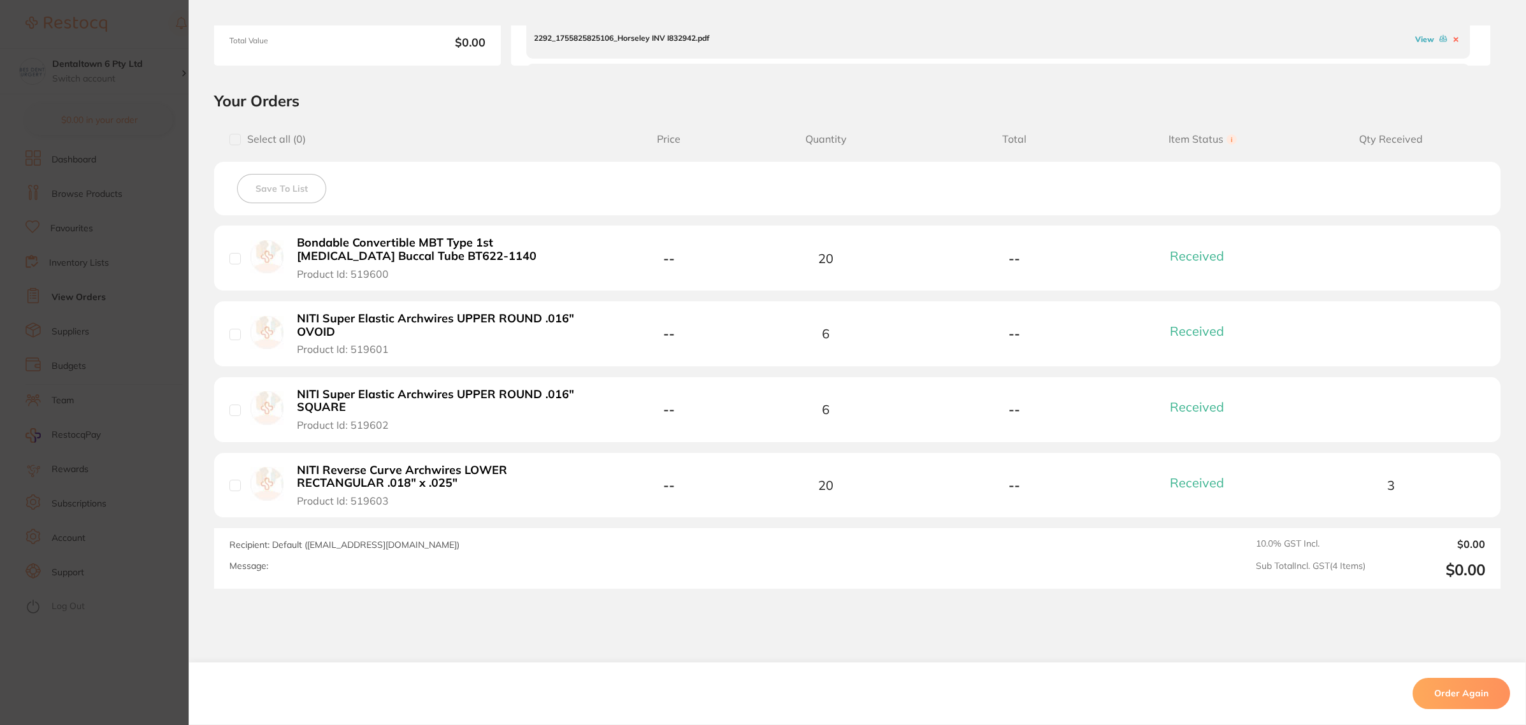
scroll to position [239, 0]
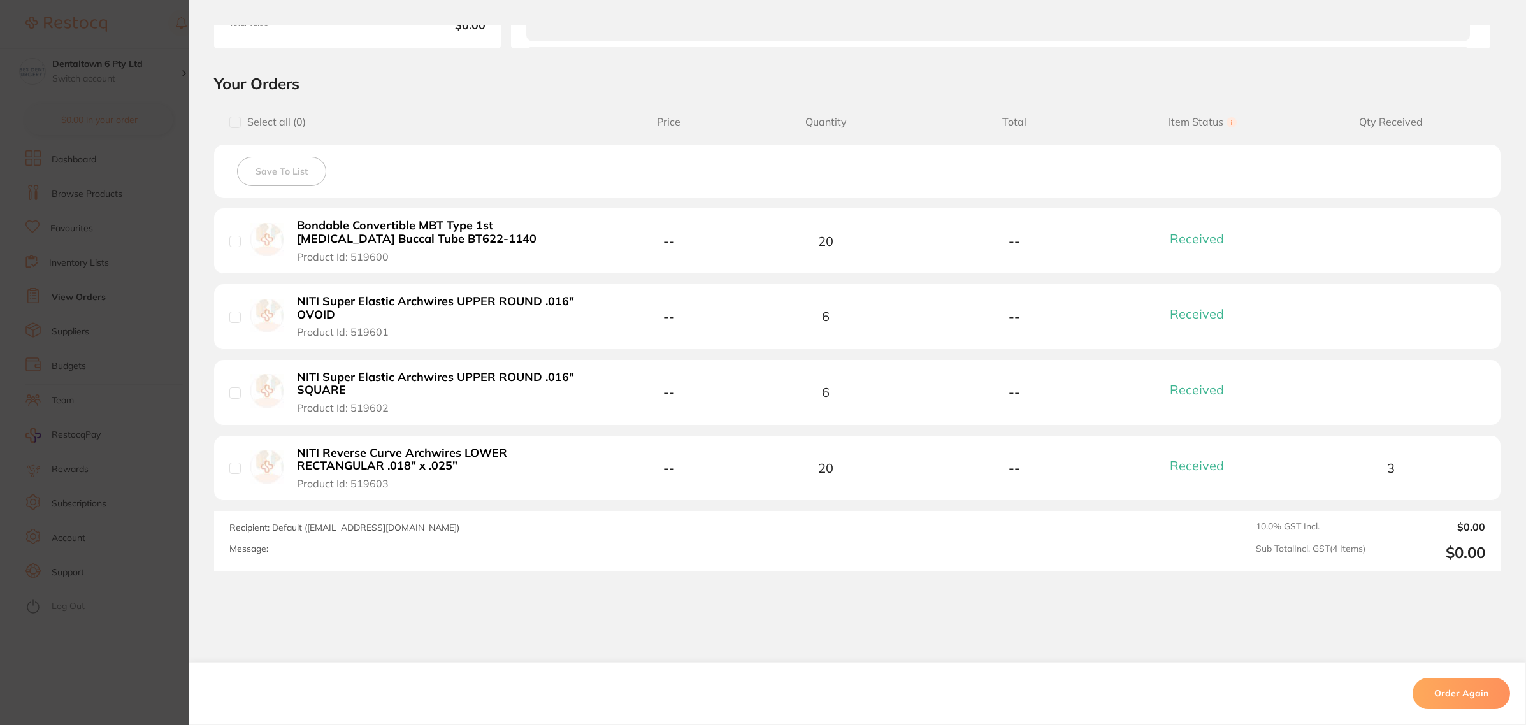
click at [159, 223] on section "Order ID: Restocq- 88134 Order Information 4 Received Completed Order Order Dat…" at bounding box center [763, 362] width 1526 height 725
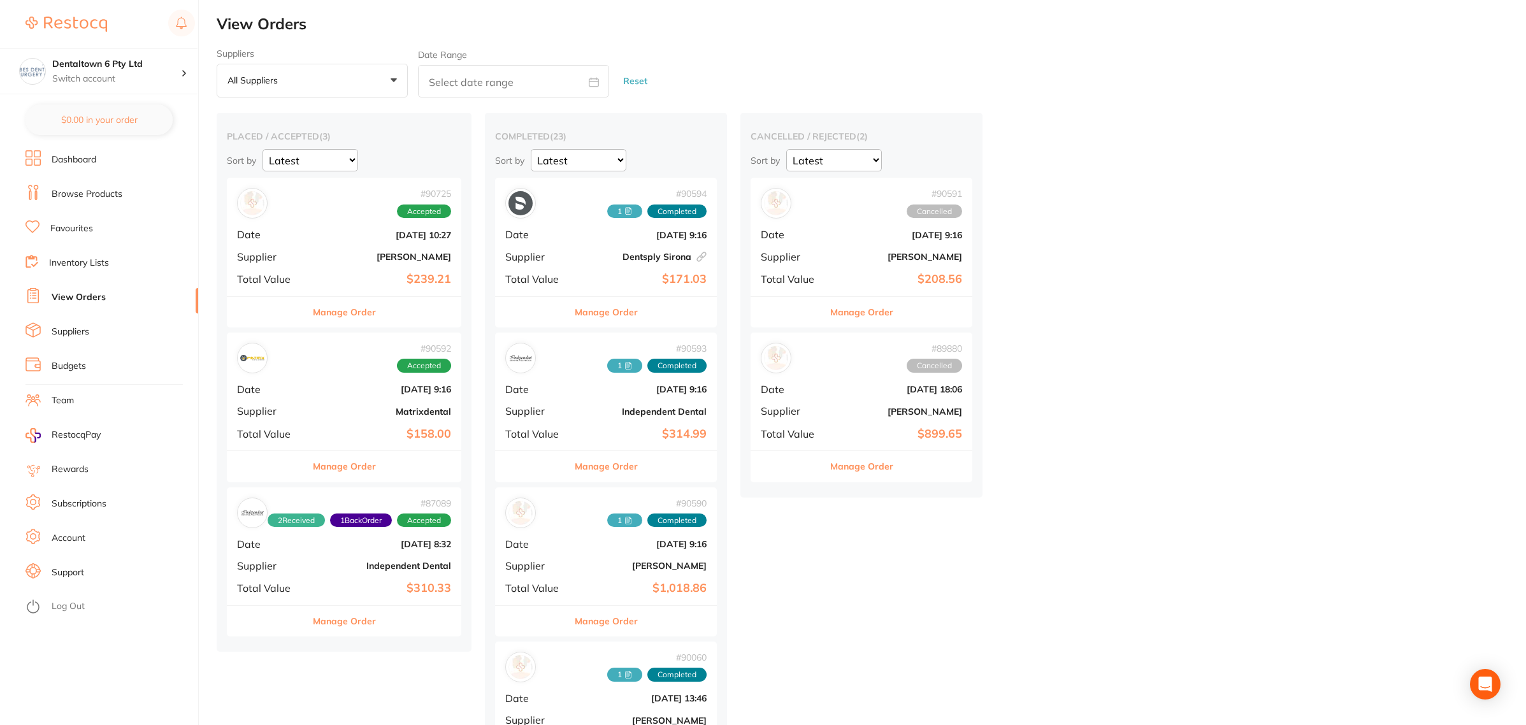
click at [320, 567] on b "Independent Dental" at bounding box center [383, 566] width 136 height 10
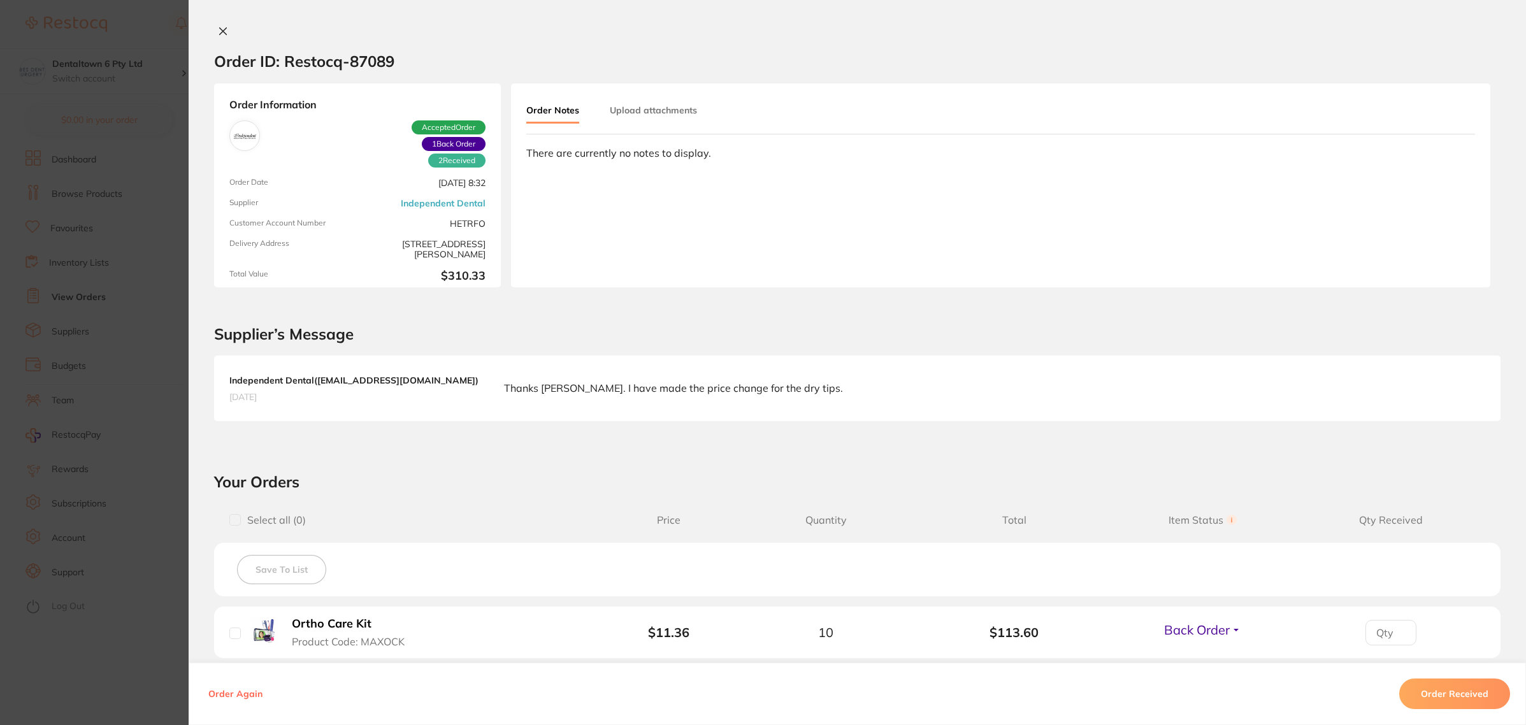
click at [144, 456] on section "Order ID: Restocq- 87089 Order Information 2 Received 1 Back Order Accepted Ord…" at bounding box center [763, 362] width 1526 height 725
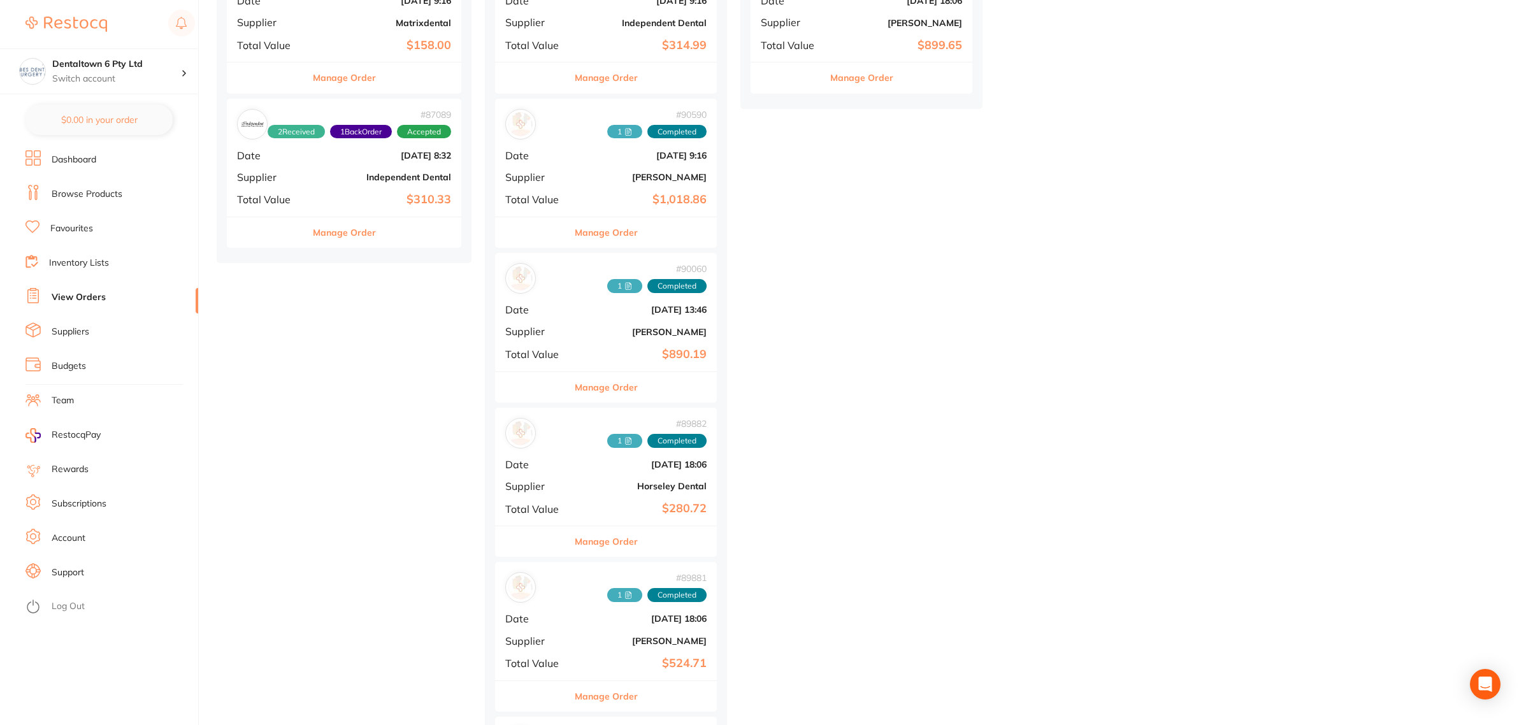
scroll to position [398, 0]
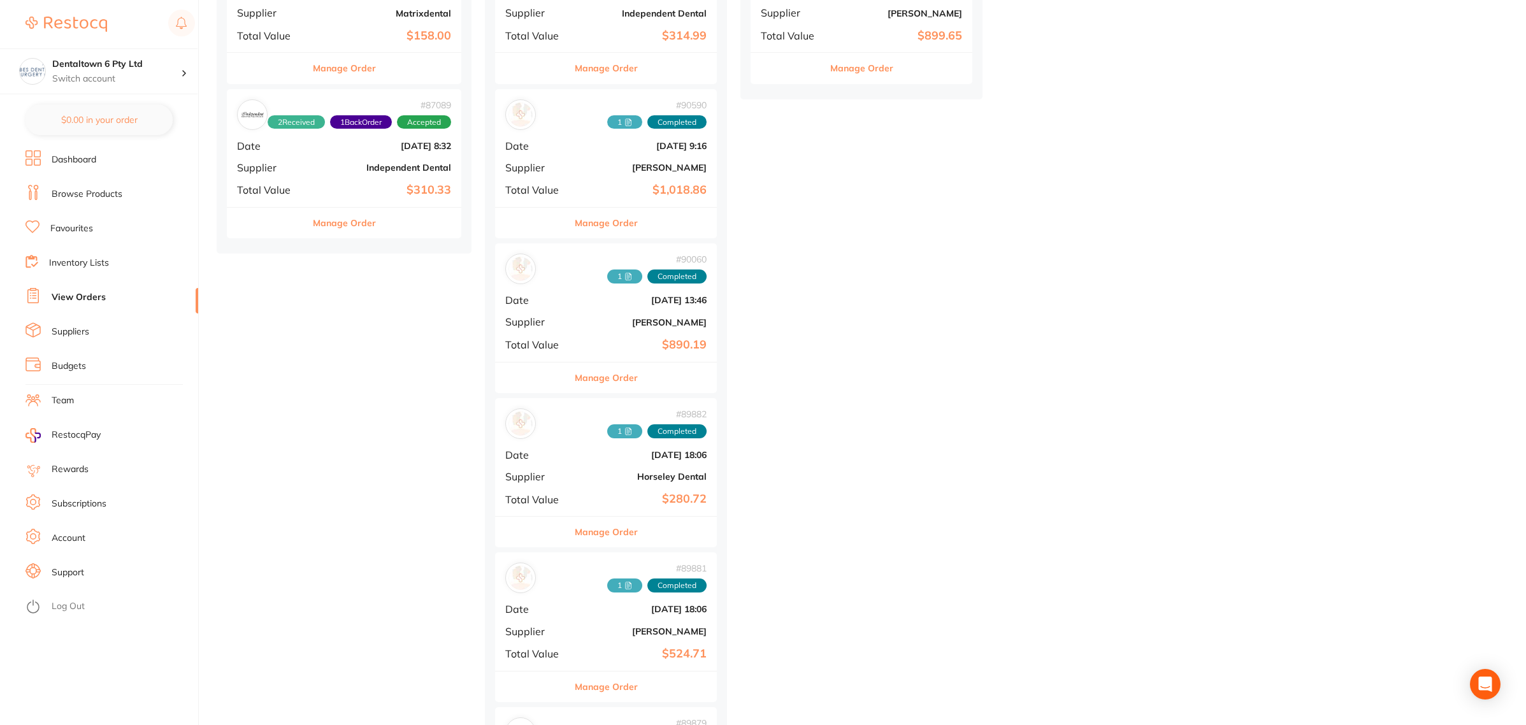
click at [628, 486] on div "# 89882 1 Completed Date Aug 11 2025, 18:06 Supplier Horseley Dental Total Valu…" at bounding box center [606, 457] width 222 height 118
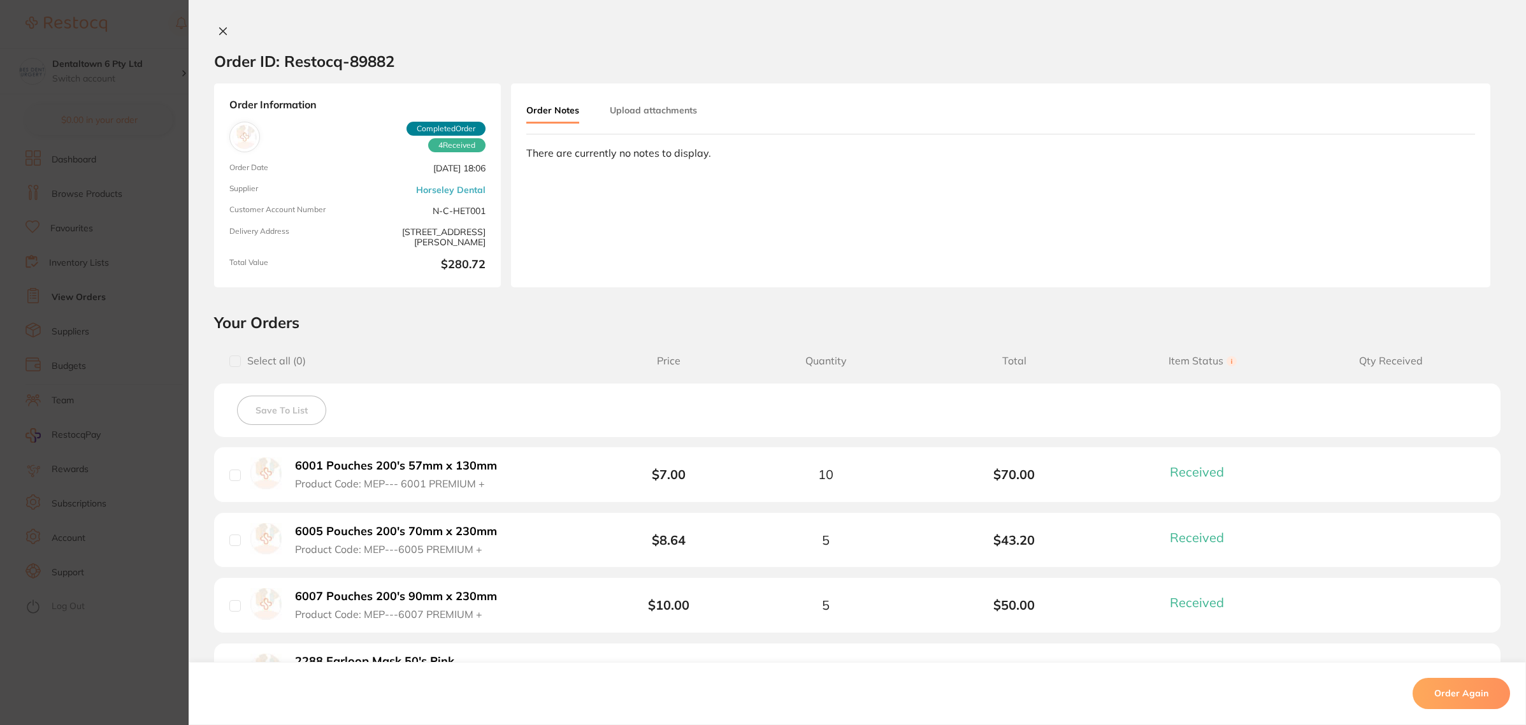
click at [639, 115] on button "Upload attachments" at bounding box center [653, 110] width 87 height 23
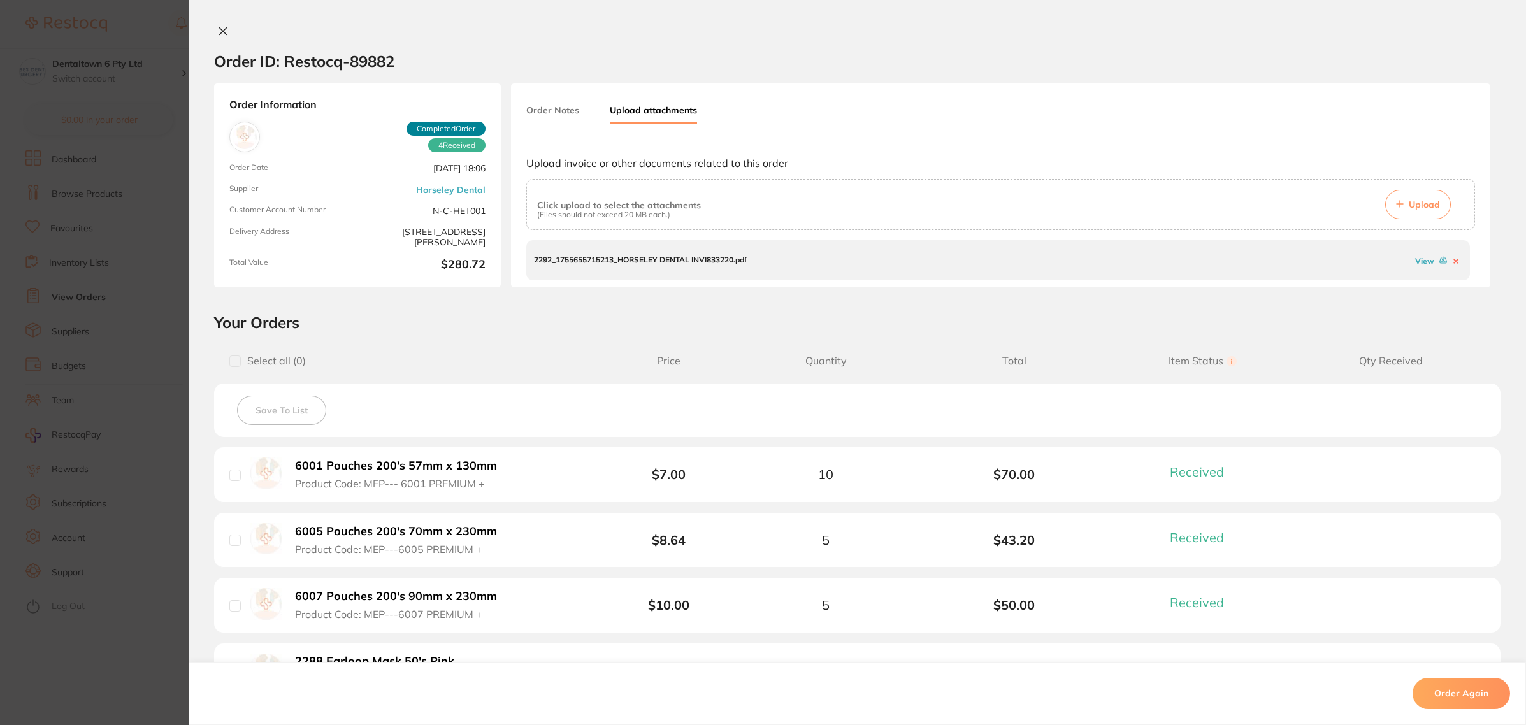
click at [1431, 264] on link "View" at bounding box center [1424, 261] width 19 height 10
click at [91, 227] on section "Order ID: Restocq- 89882 Order Information 4 Received Completed Order Order Dat…" at bounding box center [763, 362] width 1526 height 725
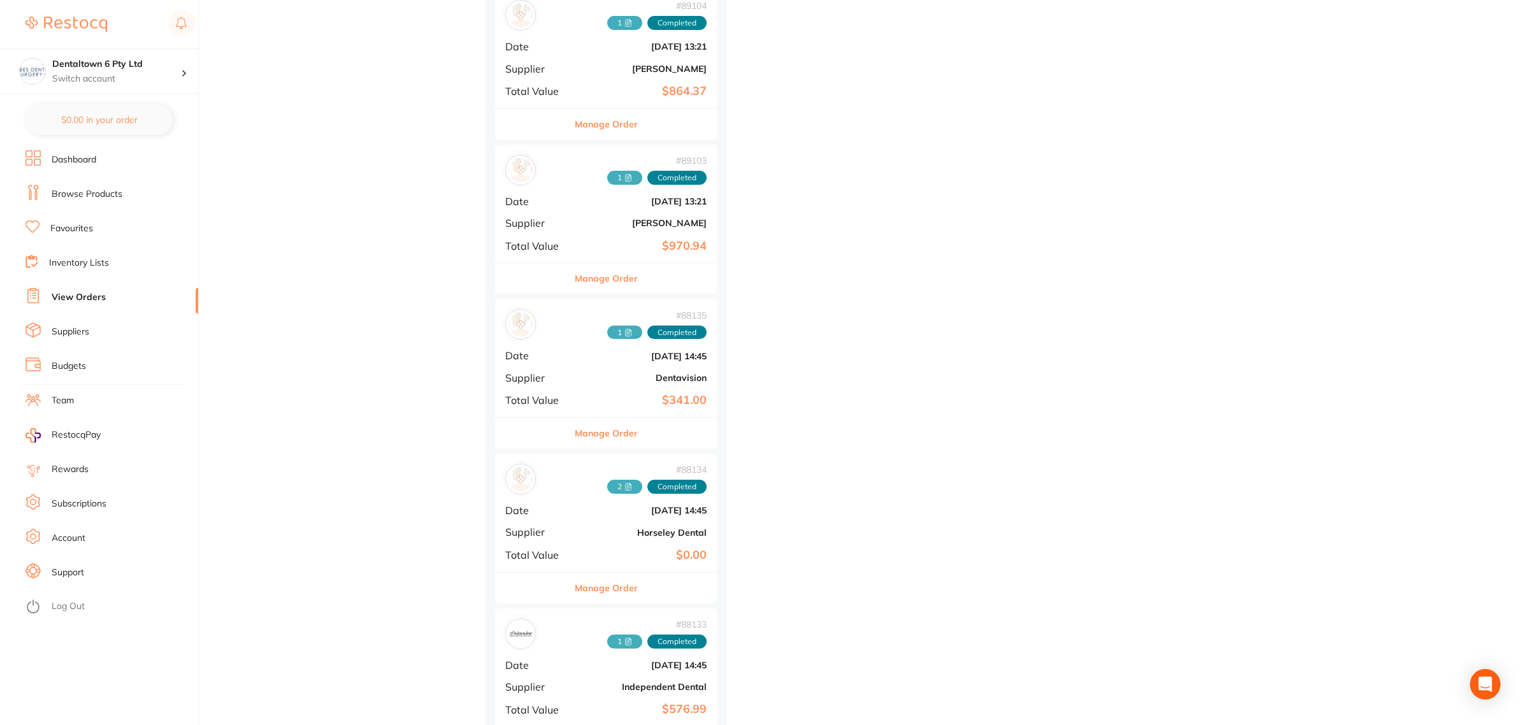
scroll to position [1274, 0]
